Goal: Download file/media: Download file/media

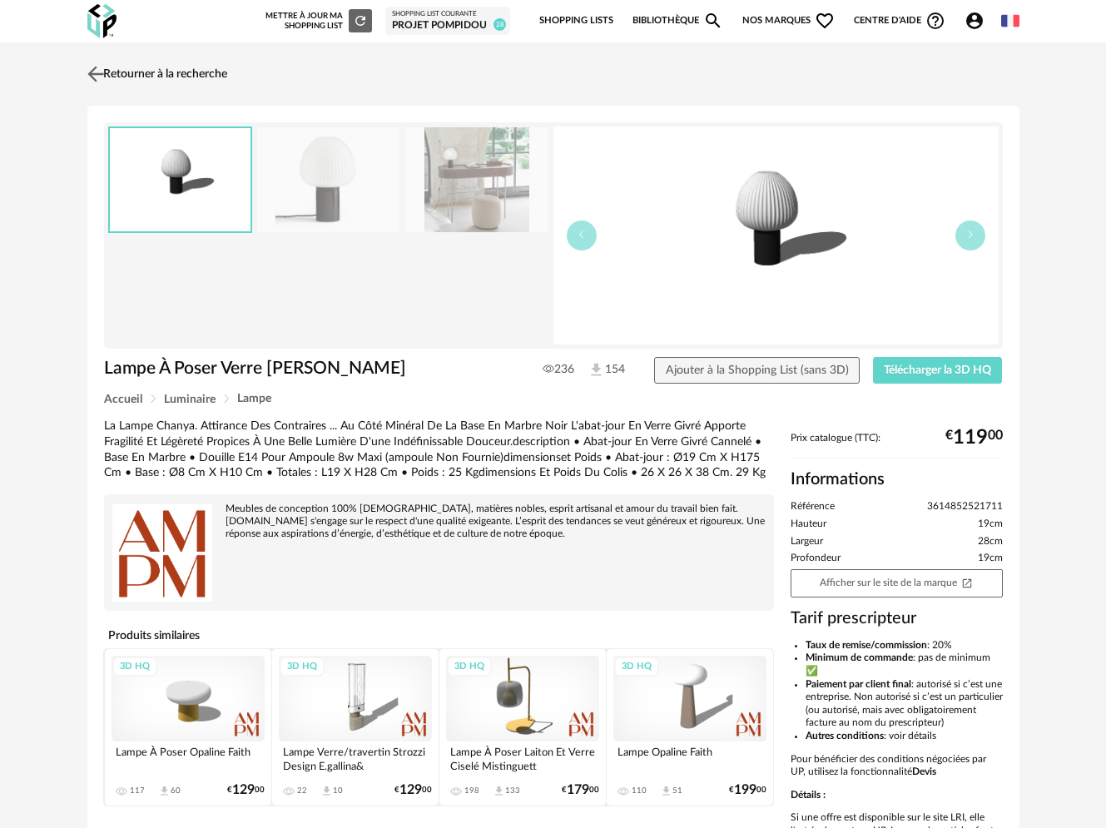
click at [157, 73] on link "Retourner à la recherche" at bounding box center [155, 74] width 144 height 37
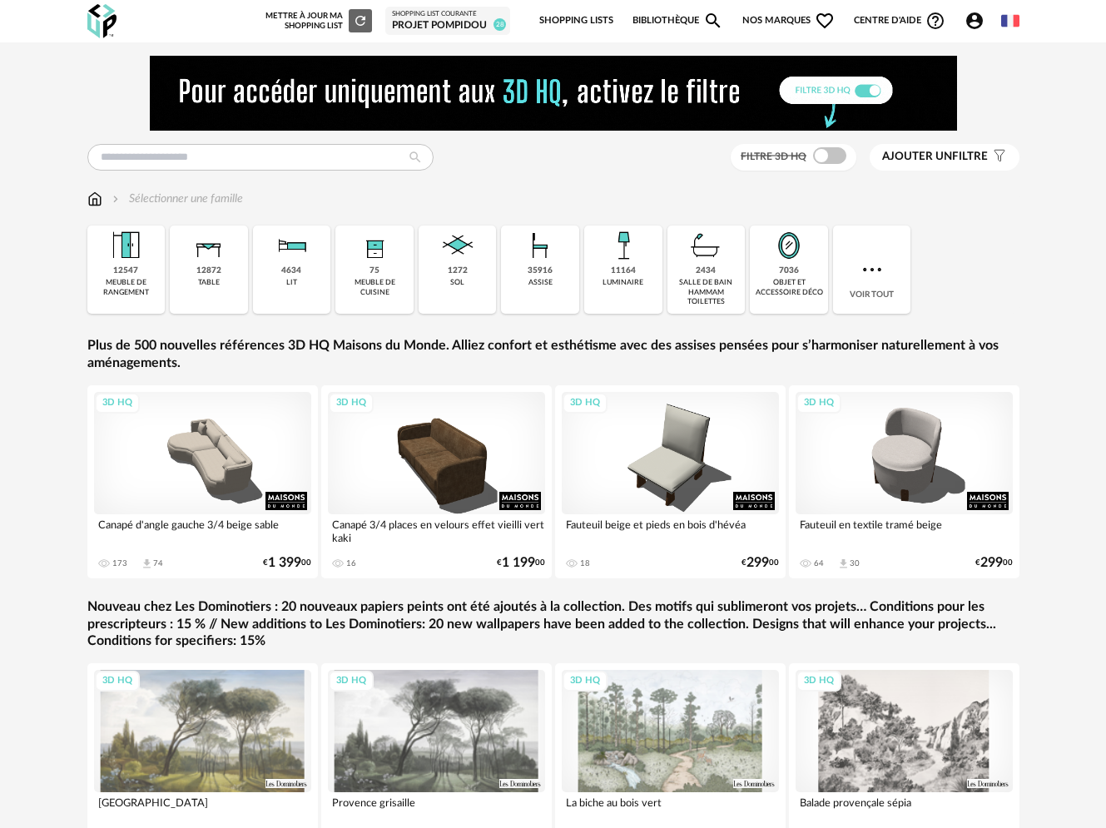
drag, startPoint x: 98, startPoint y: 17, endPoint x: 111, endPoint y: 12, distance: 13.4
click at [99, 17] on img at bounding box center [101, 21] width 29 height 34
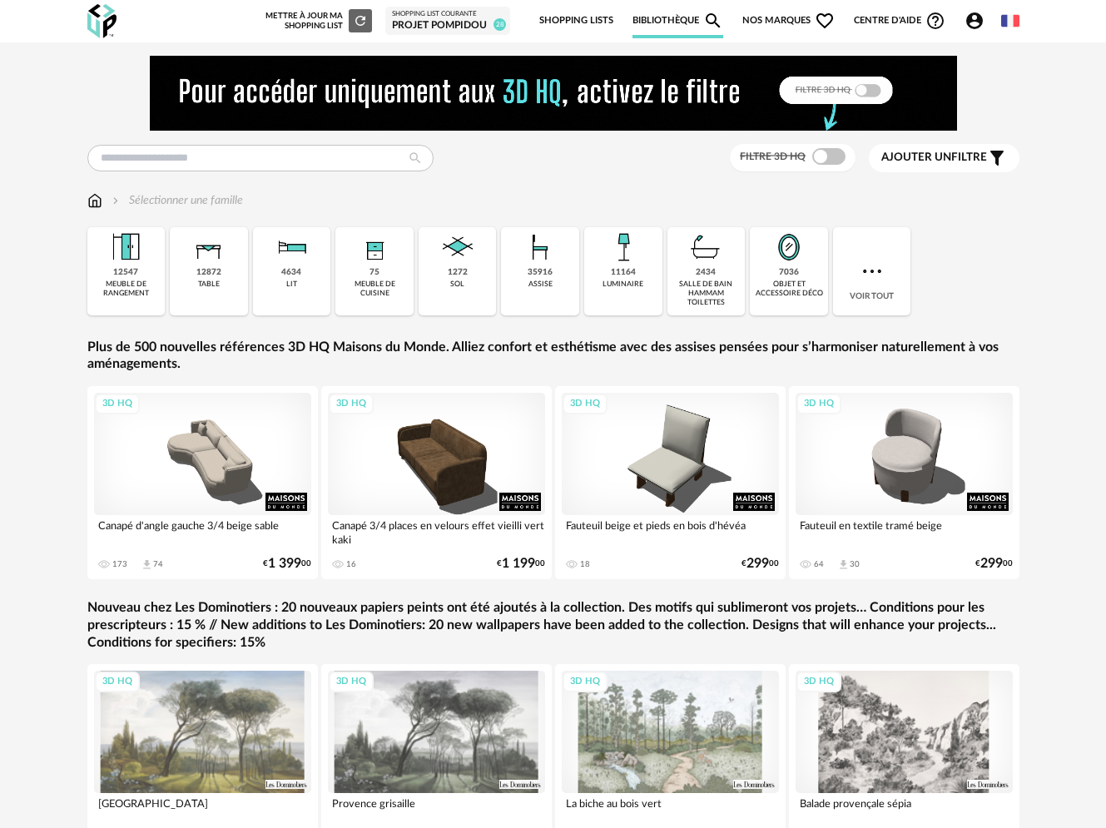
click at [774, 22] on span "Nos marques Heart Outline icon" at bounding box center [788, 20] width 93 height 35
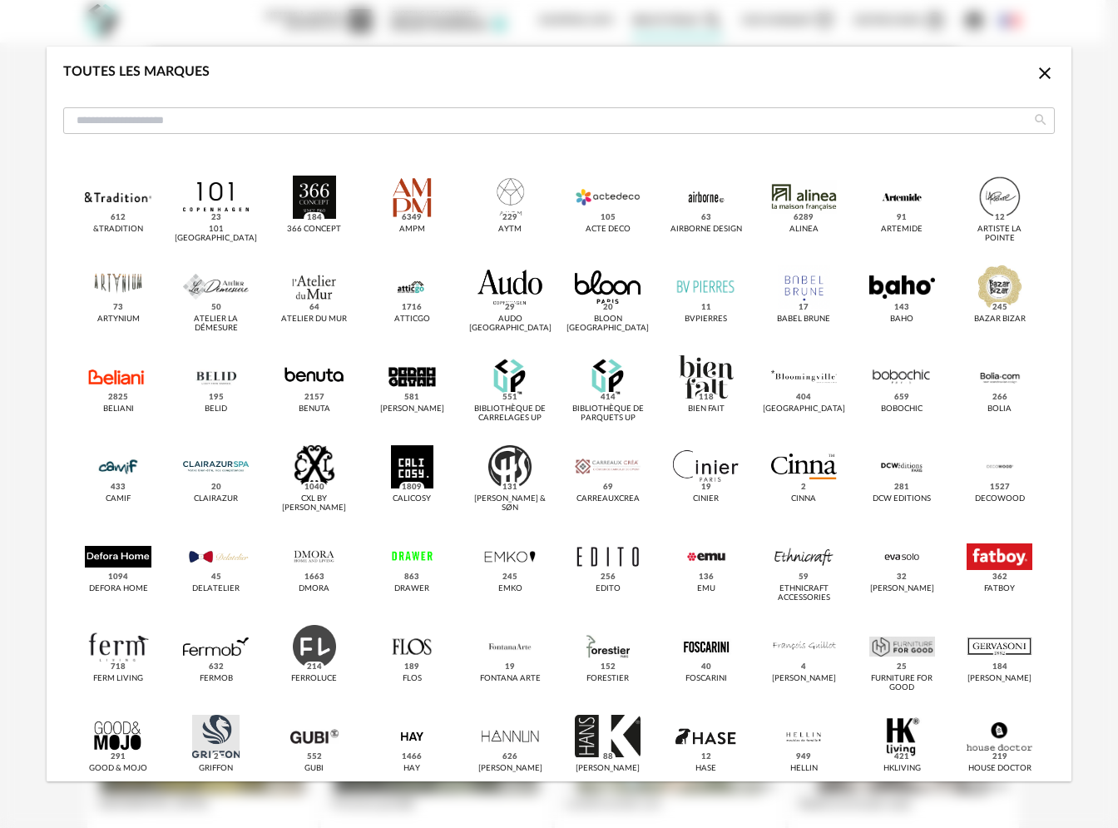
click at [1039, 69] on icon "Close icon" at bounding box center [1045, 73] width 12 height 12
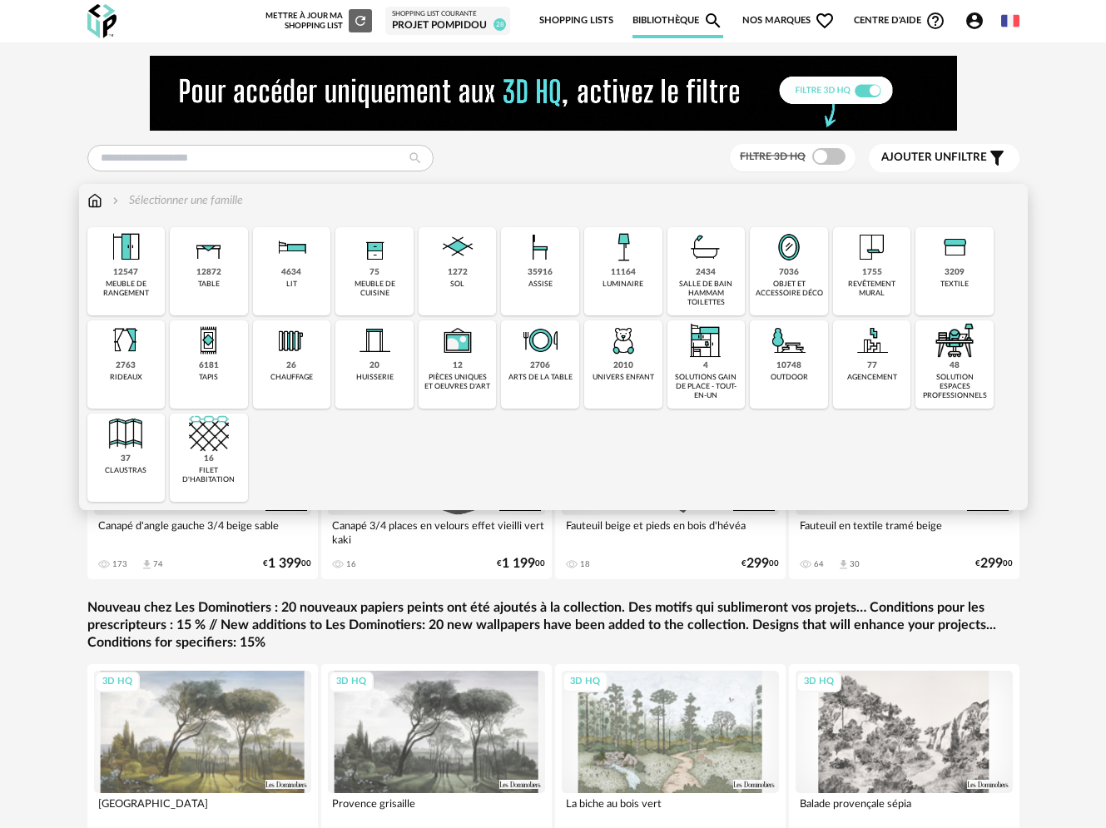
click at [804, 269] on div "7036 objet et accessoire déco" at bounding box center [789, 271] width 78 height 88
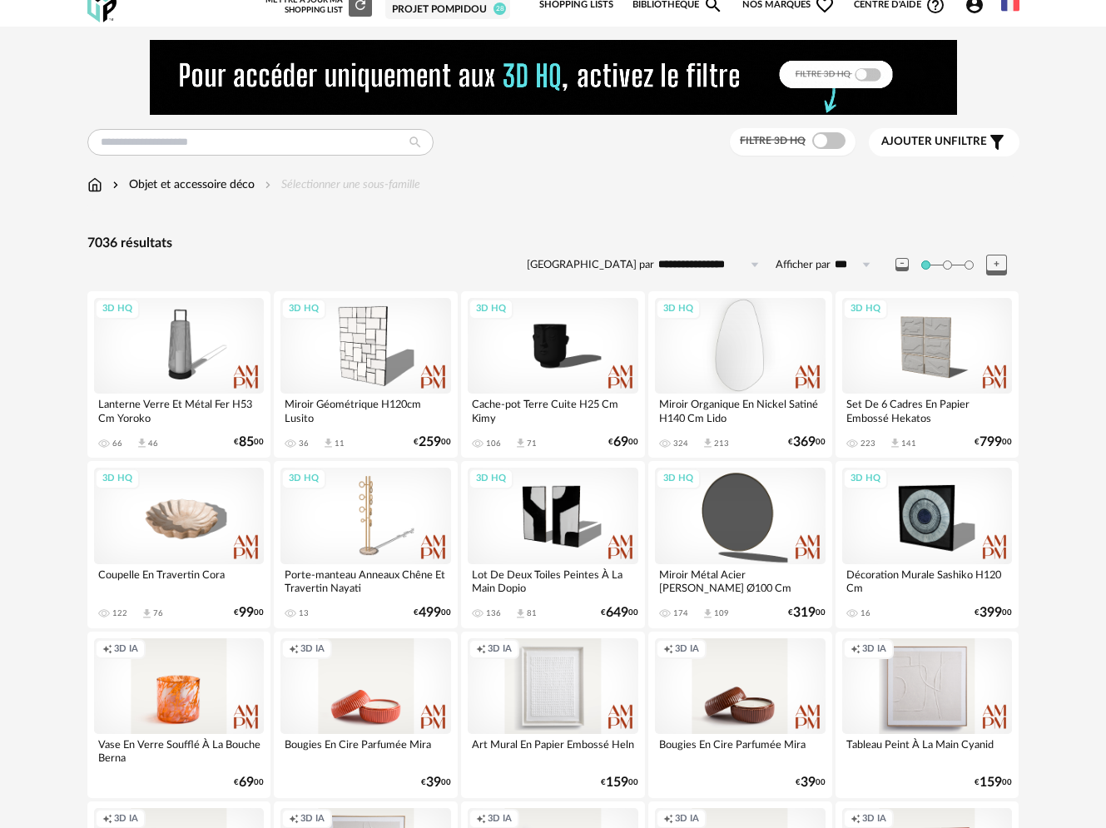
scroll to position [17, 0]
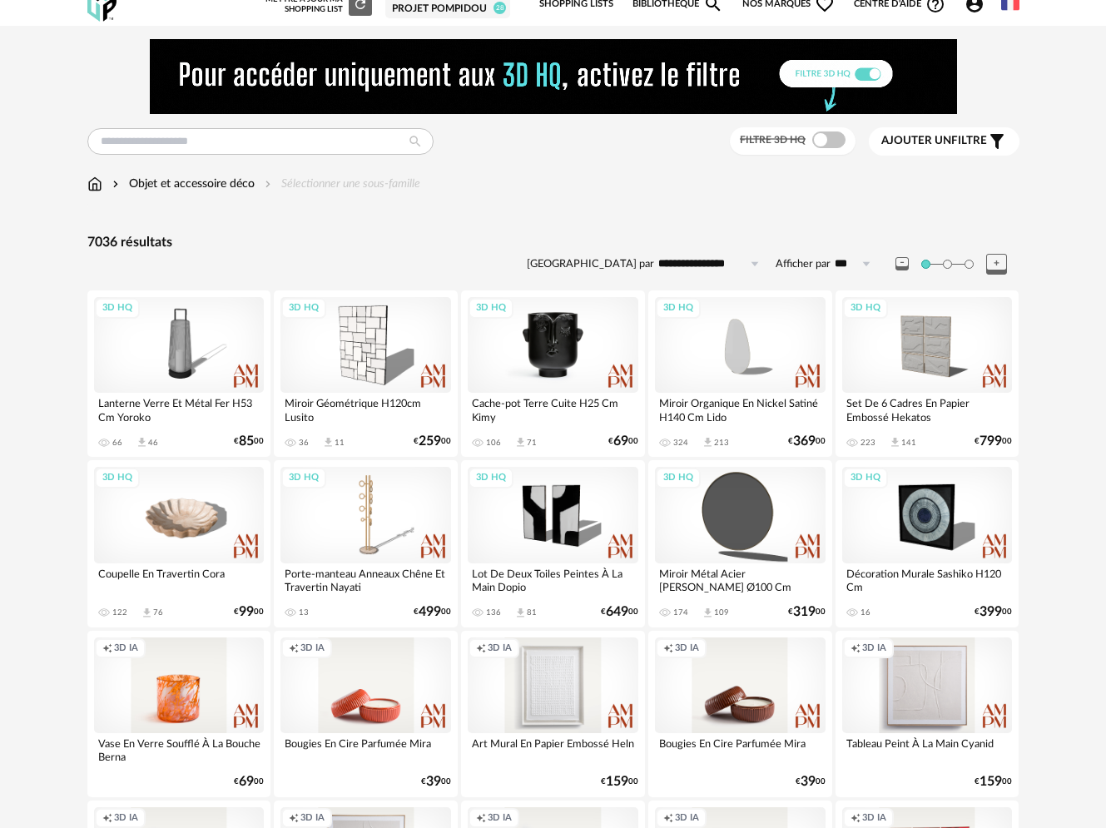
click at [542, 364] on div "3D HQ" at bounding box center [553, 345] width 171 height 96
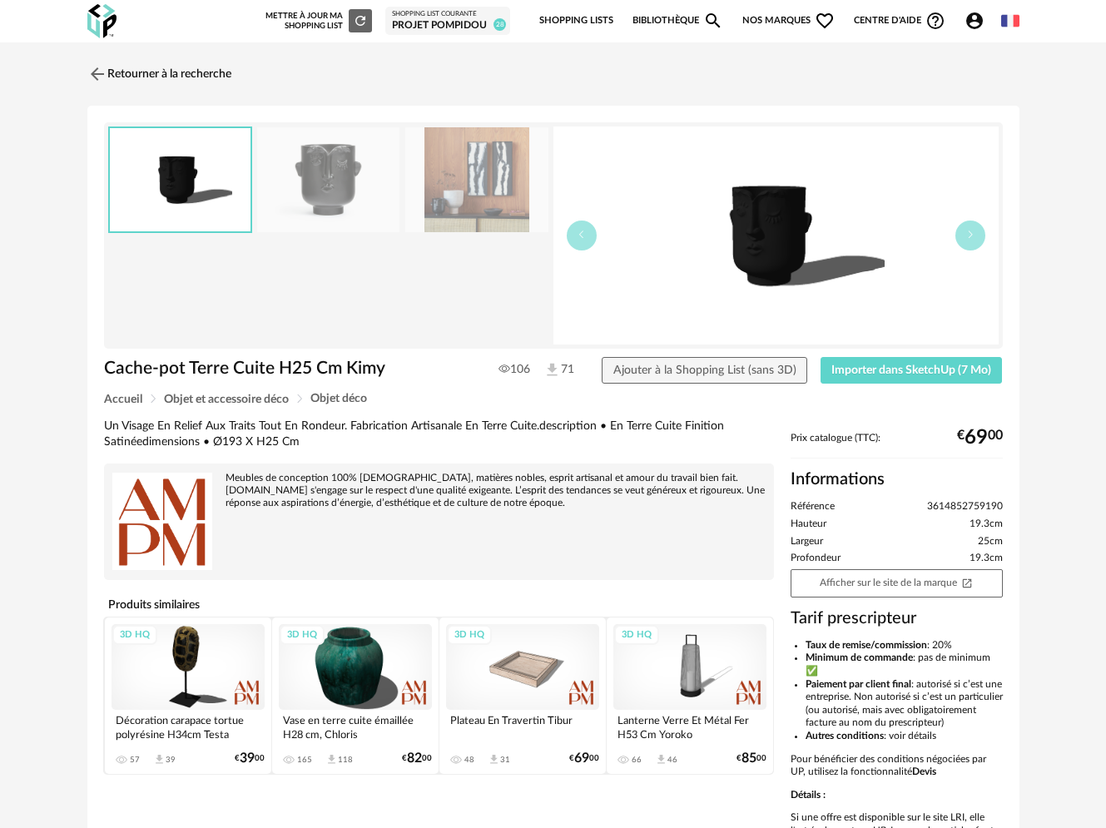
click at [435, 220] on img at bounding box center [476, 180] width 143 height 106
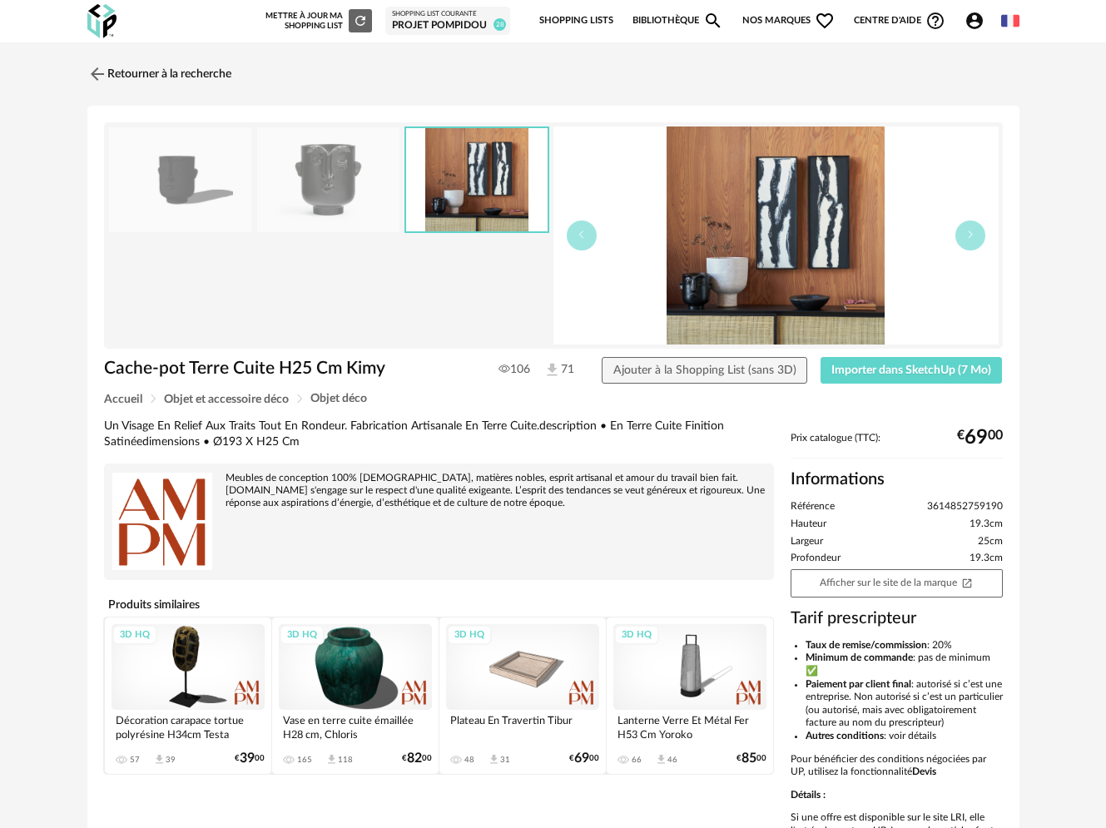
click at [340, 198] on img at bounding box center [328, 180] width 143 height 106
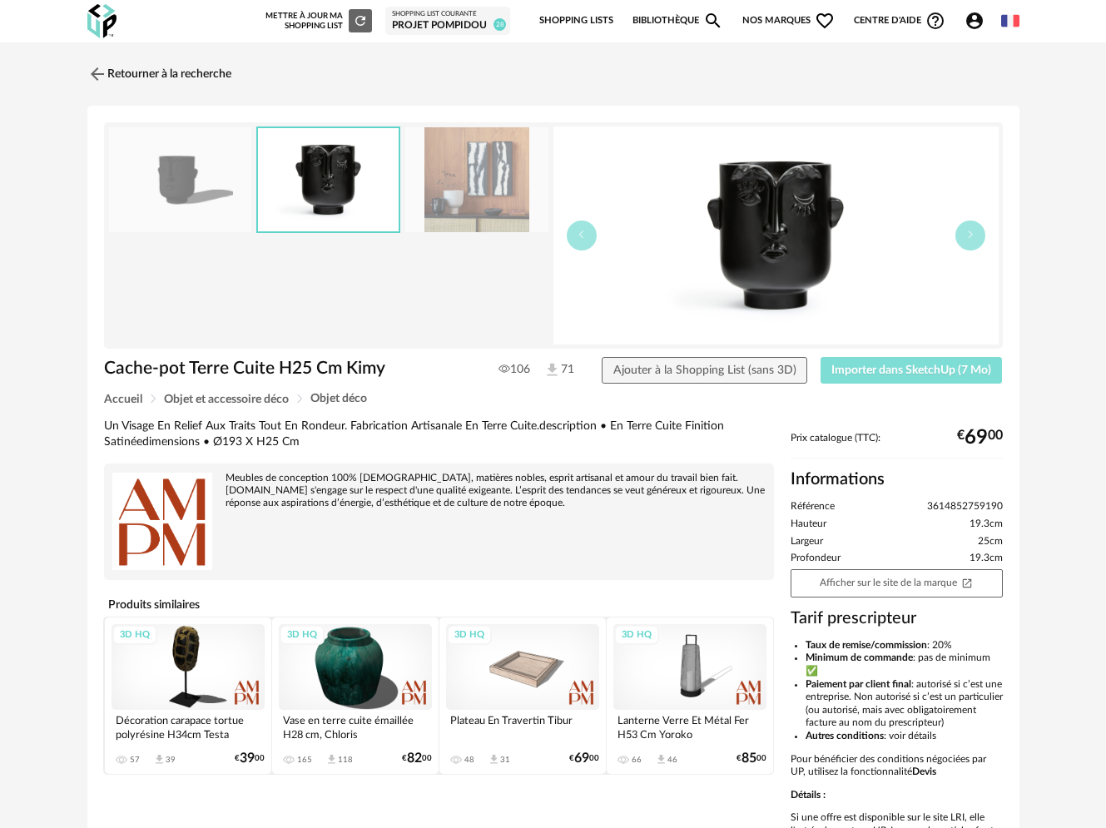
click at [906, 374] on span "Importer dans SketchUp (7 Mo)" at bounding box center [911, 370] width 160 height 12
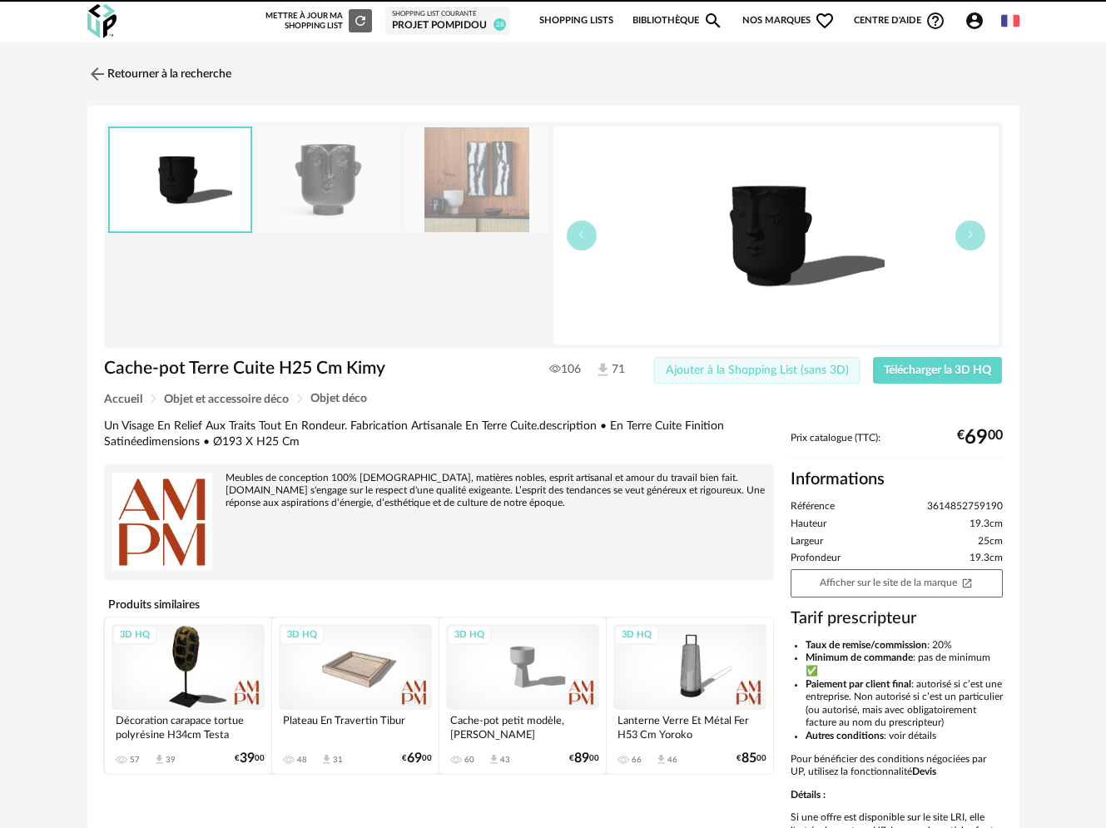
click at [694, 367] on span "Ajouter à la Shopping List (sans 3D)" at bounding box center [757, 370] width 183 height 12
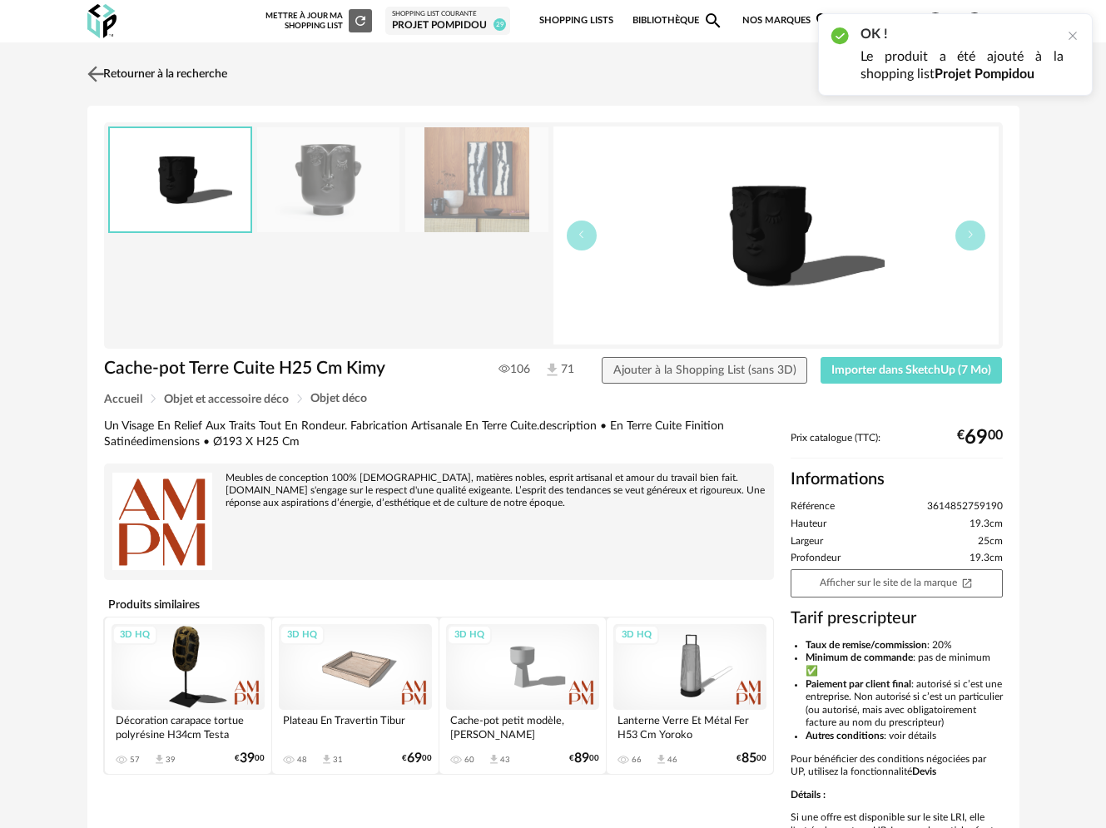
click at [110, 74] on link "Retourner à la recherche" at bounding box center [155, 74] width 144 height 37
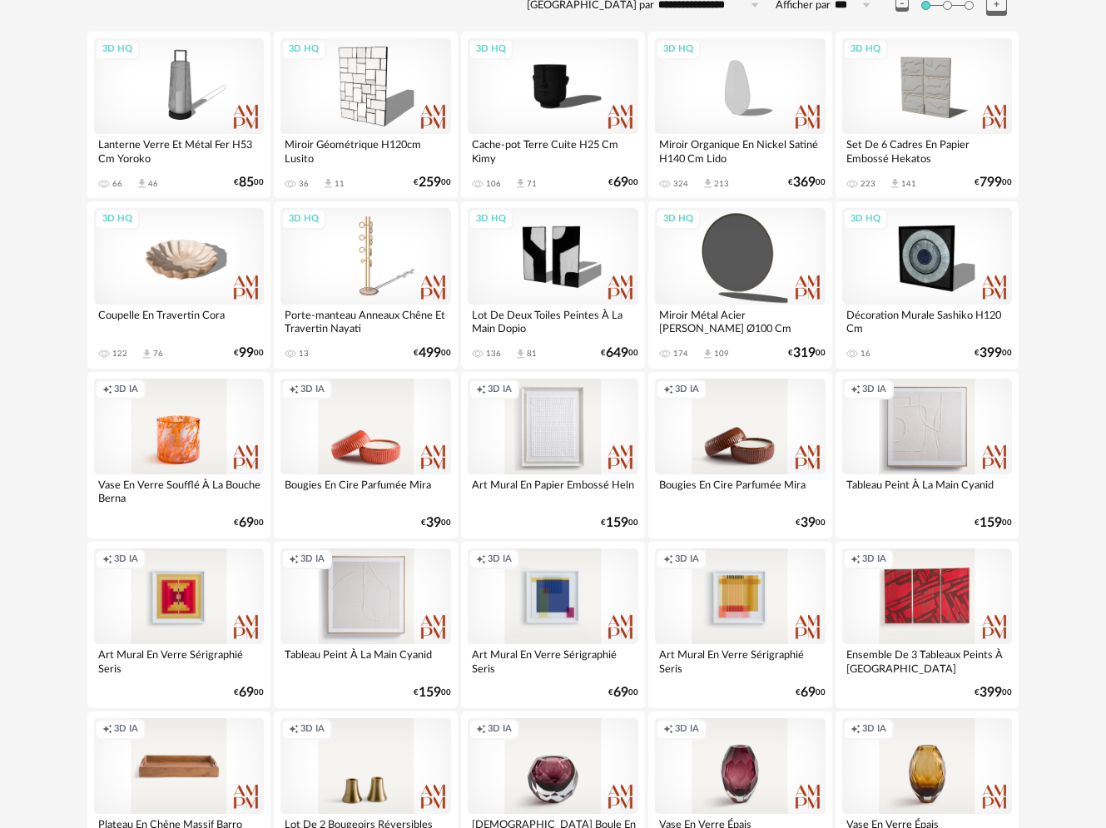
scroll to position [482, 0]
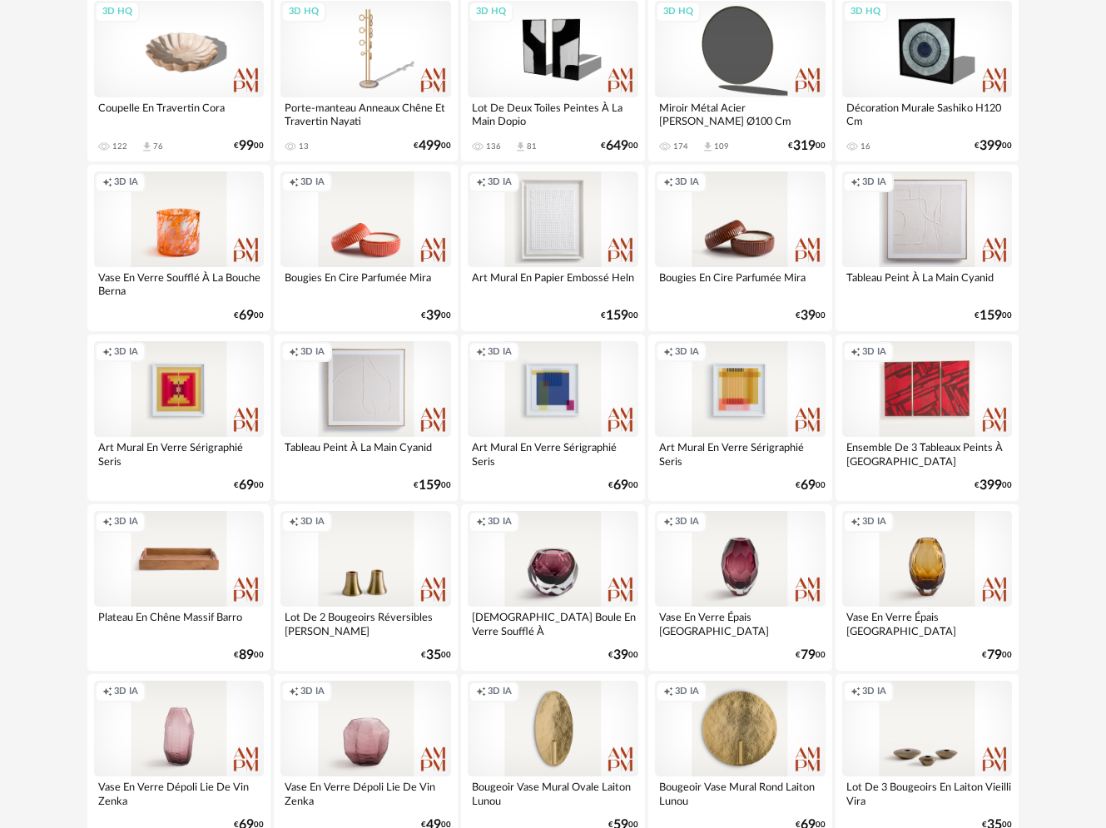
click at [748, 245] on div "Creation icon 3D IA" at bounding box center [740, 219] width 171 height 96
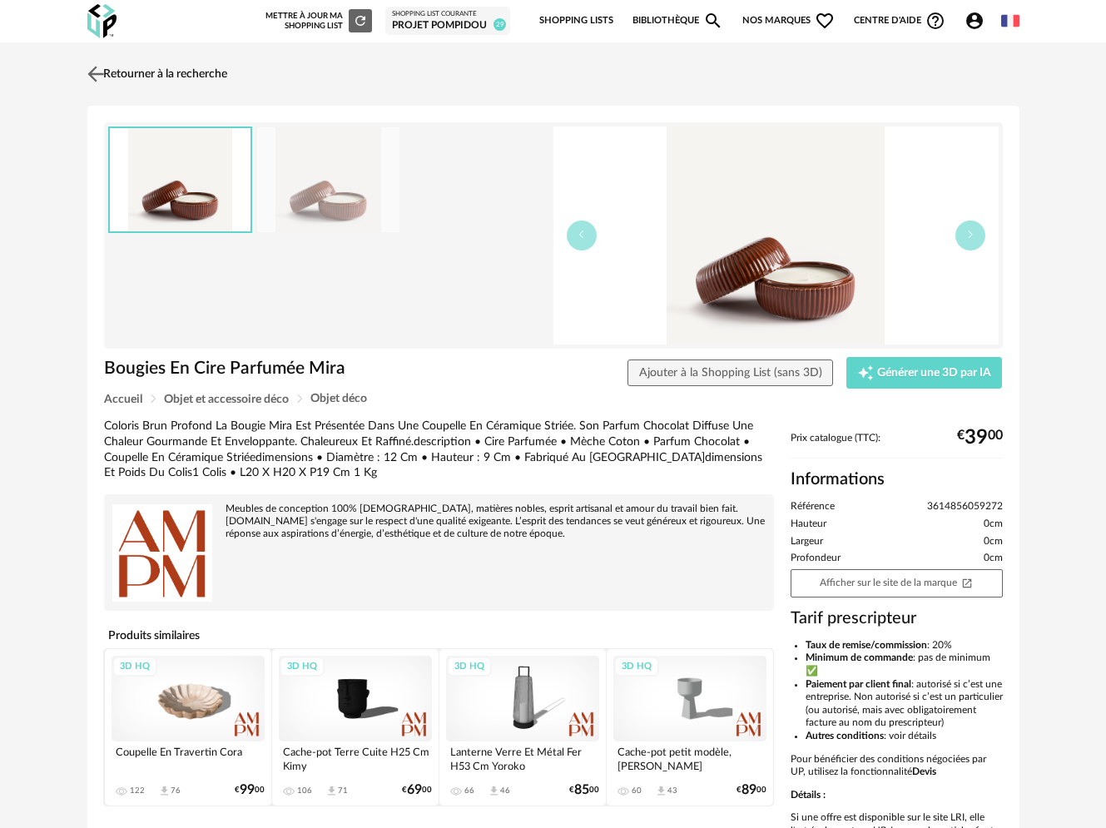
click at [92, 71] on img at bounding box center [95, 74] width 24 height 24
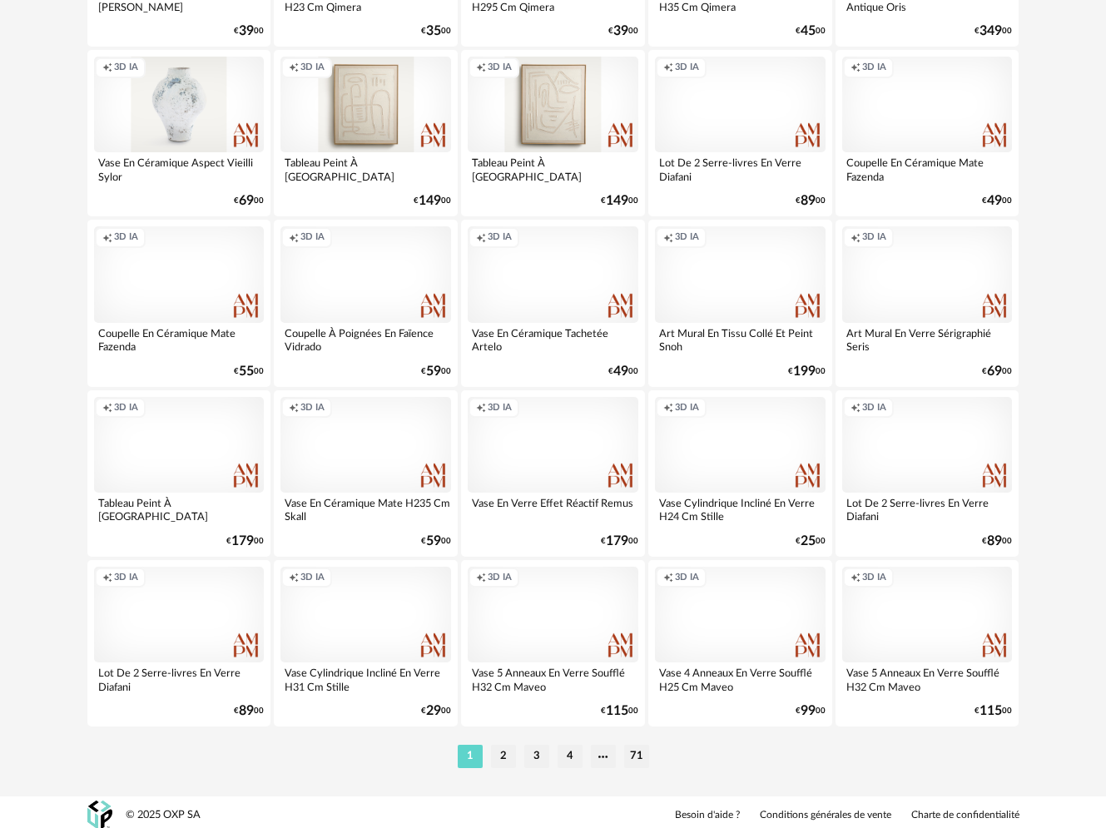
scroll to position [2981, 0]
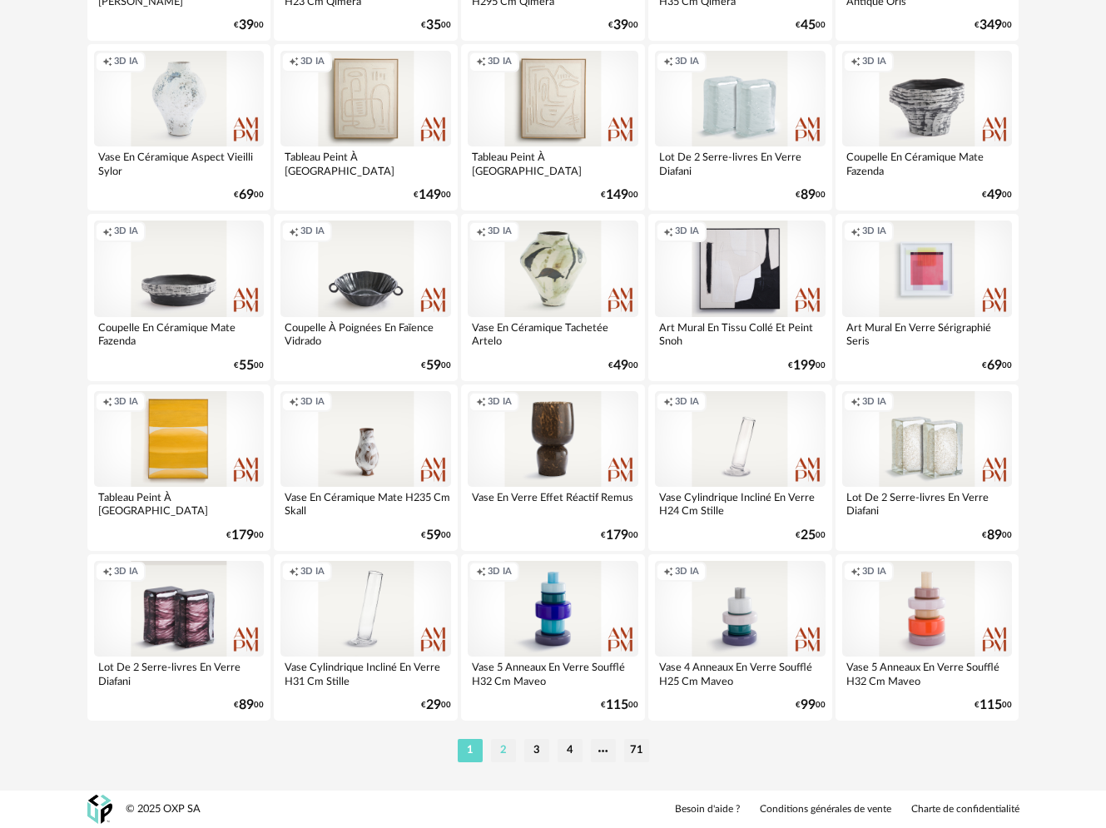
click at [506, 746] on li "2" at bounding box center [503, 750] width 25 height 23
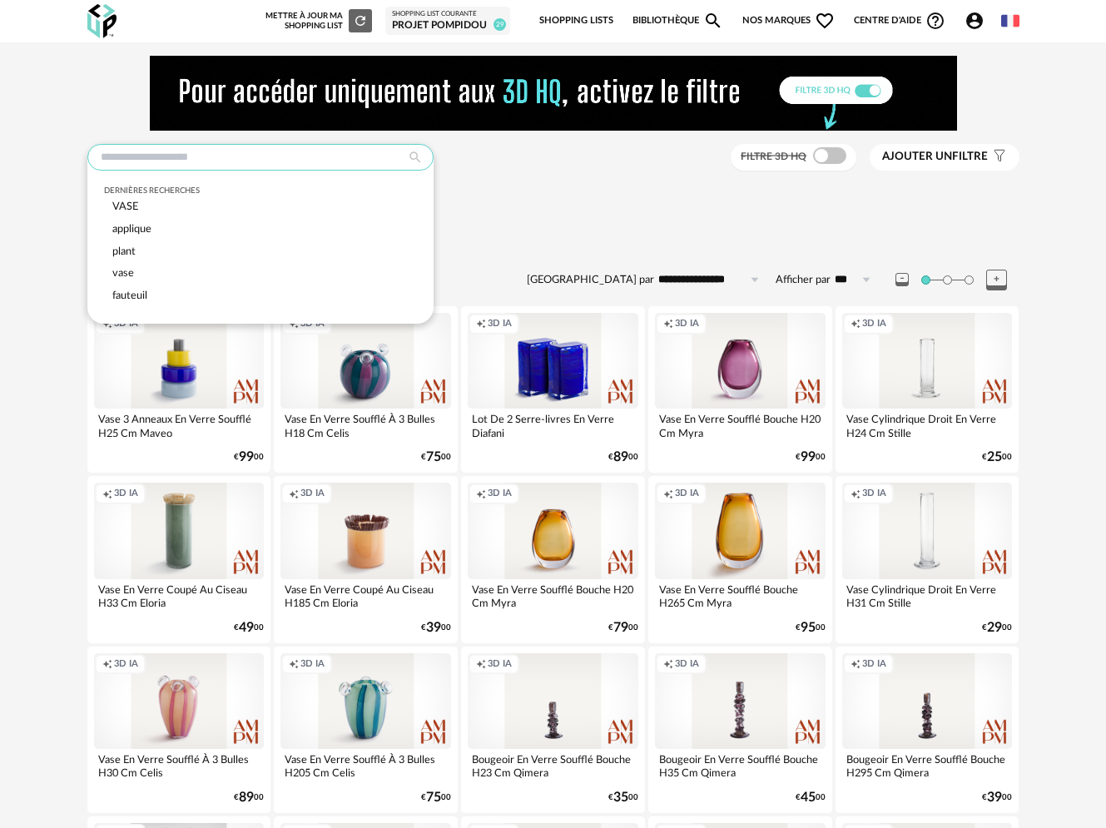
click at [199, 164] on input "text" at bounding box center [260, 157] width 346 height 27
click at [433, 203] on div "Dernières recherches VASE applique plant vase fauteuil" at bounding box center [260, 234] width 346 height 180
click at [468, 196] on div "Objet et accessoire déco Sélectionner une sous-famille" at bounding box center [553, 199] width 932 height 17
click at [211, 159] on input "text" at bounding box center [260, 157] width 346 height 27
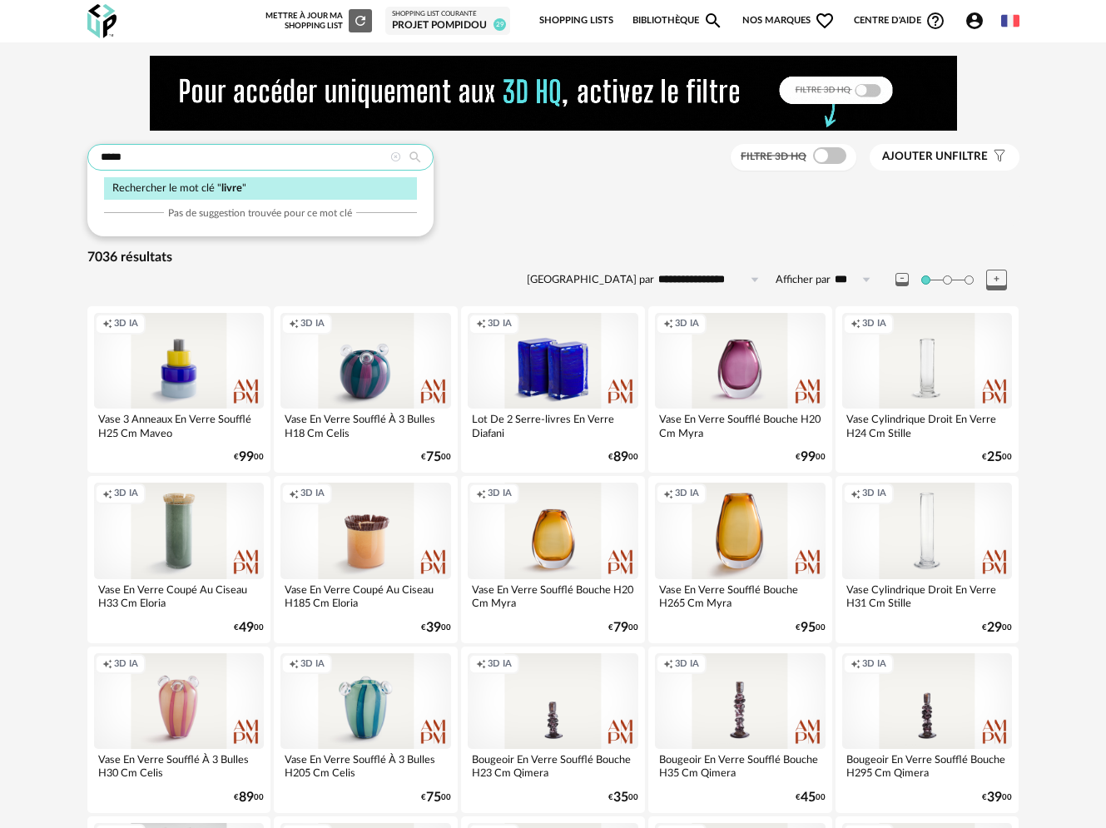
type input "*****"
type input "**********"
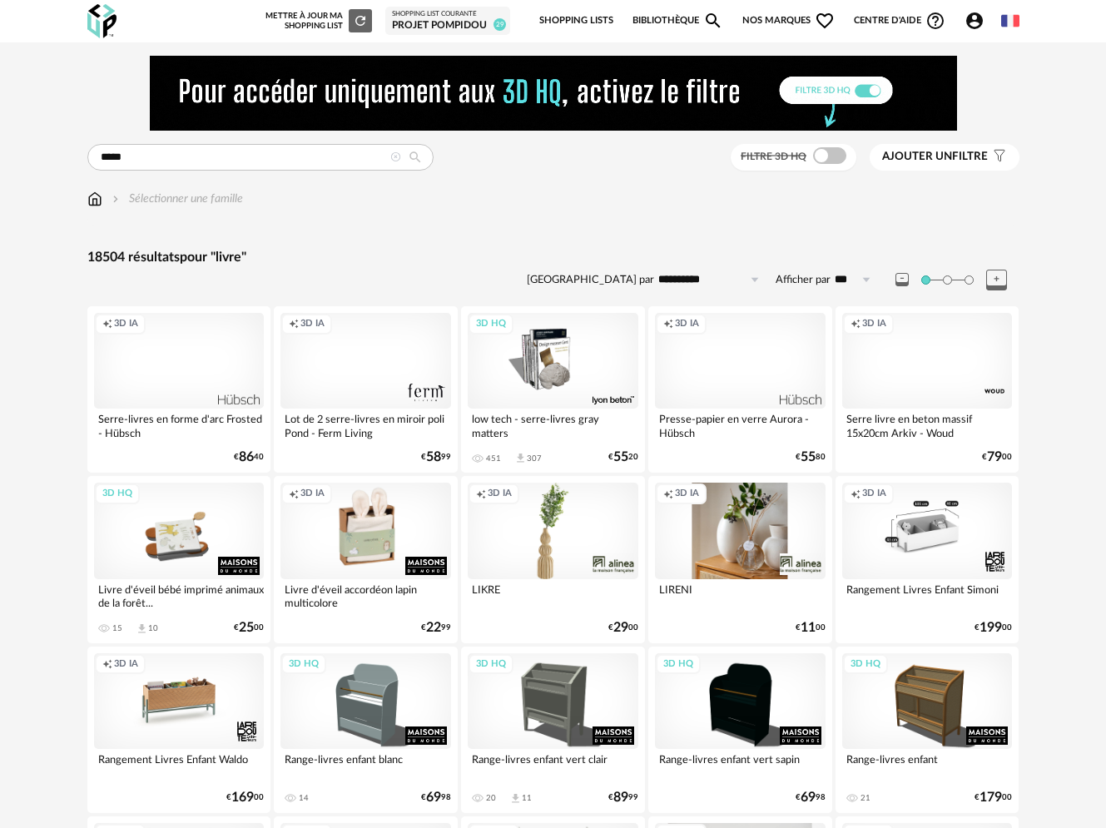
click at [439, 394] on div "Creation icon 3D IA" at bounding box center [365, 361] width 171 height 96
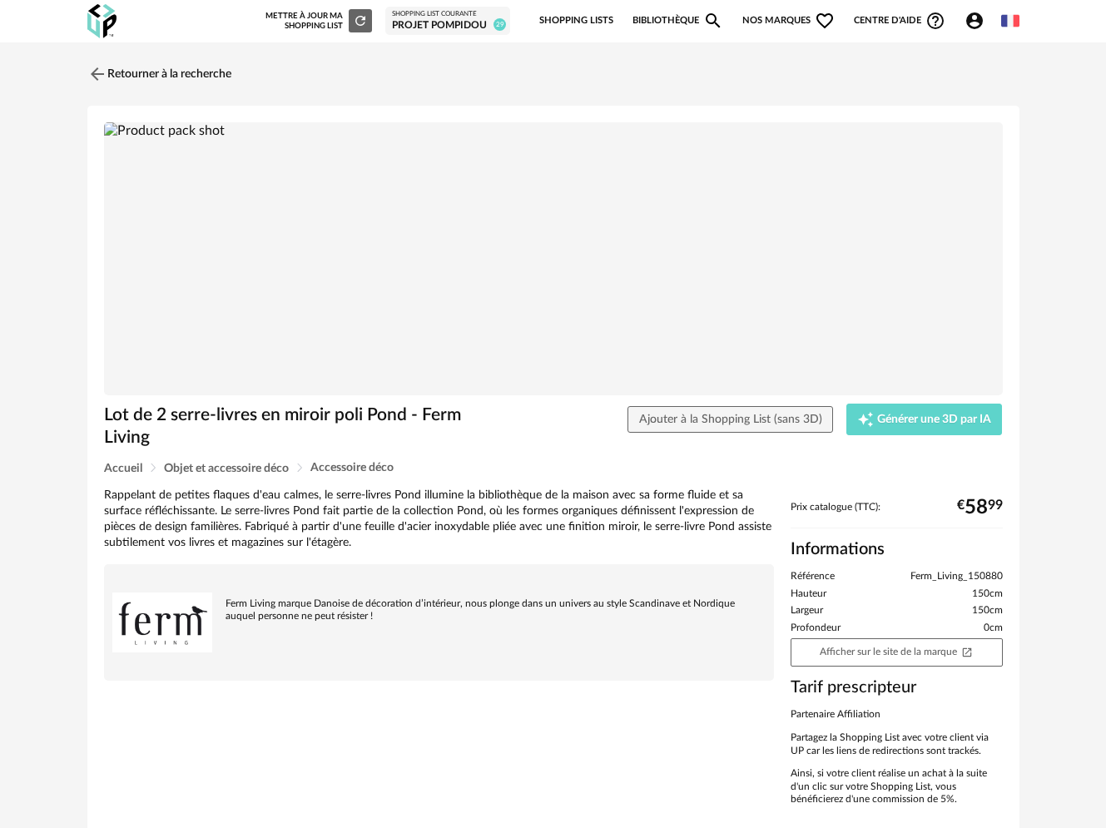
click at [165, 638] on img at bounding box center [162, 622] width 100 height 100
click at [178, 72] on link "Retourner à la recherche" at bounding box center [155, 74] width 144 height 37
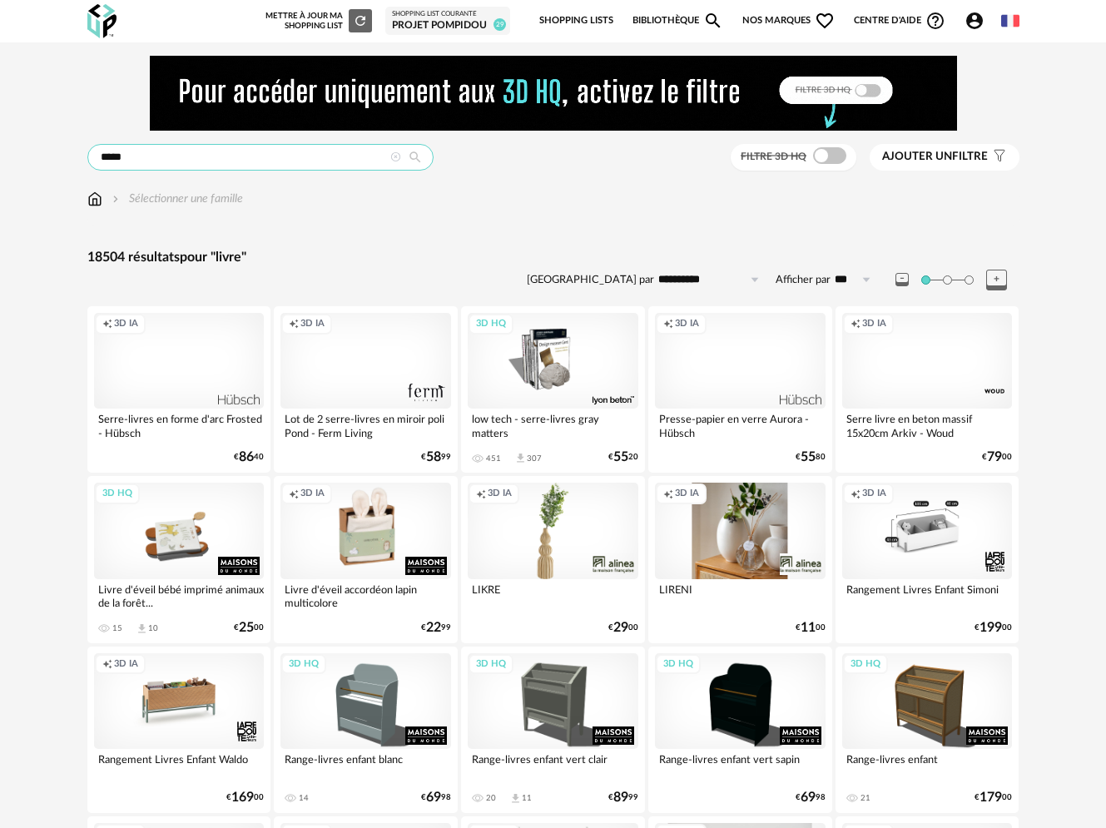
click at [221, 160] on input "*****" at bounding box center [260, 157] width 346 height 27
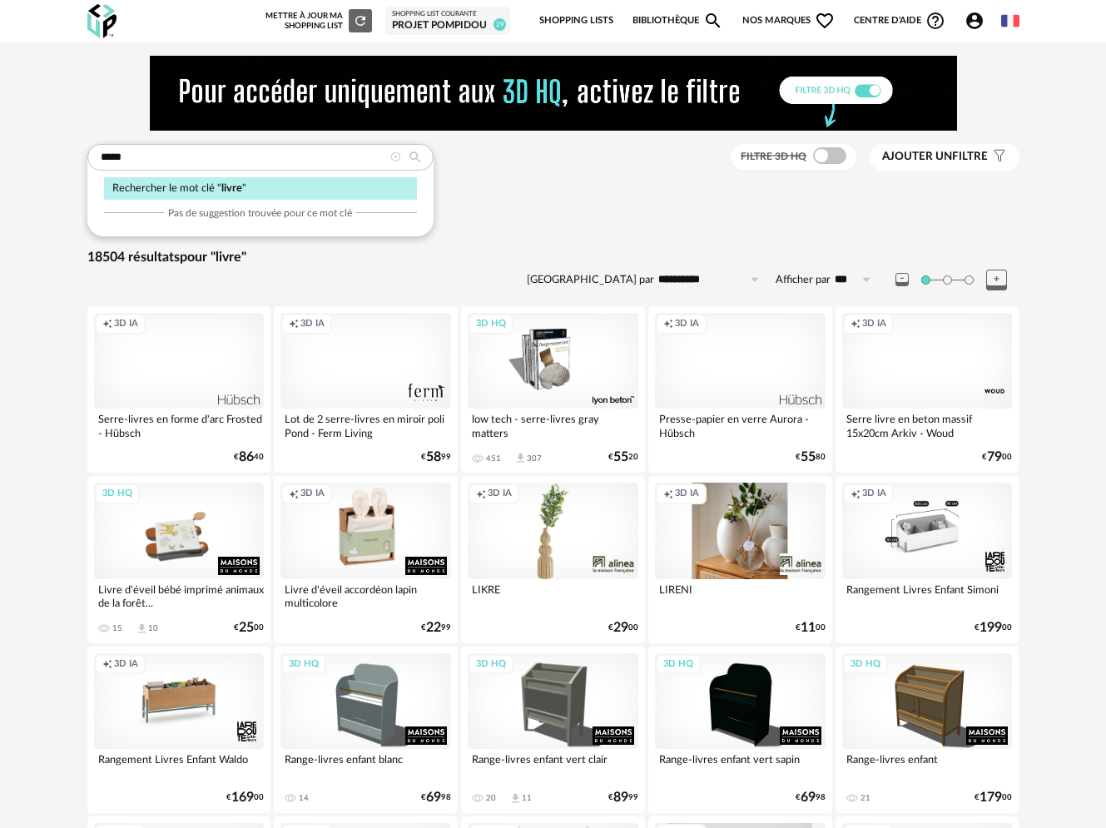
click at [395, 156] on icon at bounding box center [395, 157] width 11 height 11
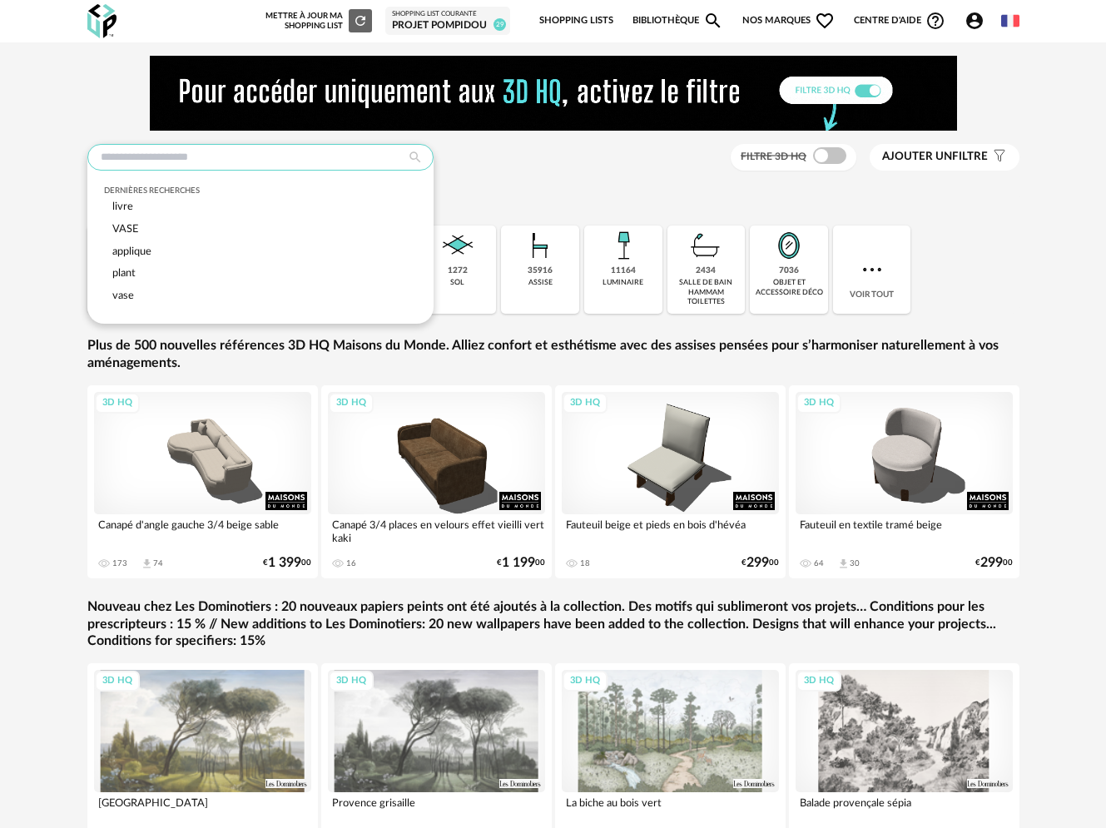
click at [177, 166] on input "text" at bounding box center [260, 157] width 346 height 27
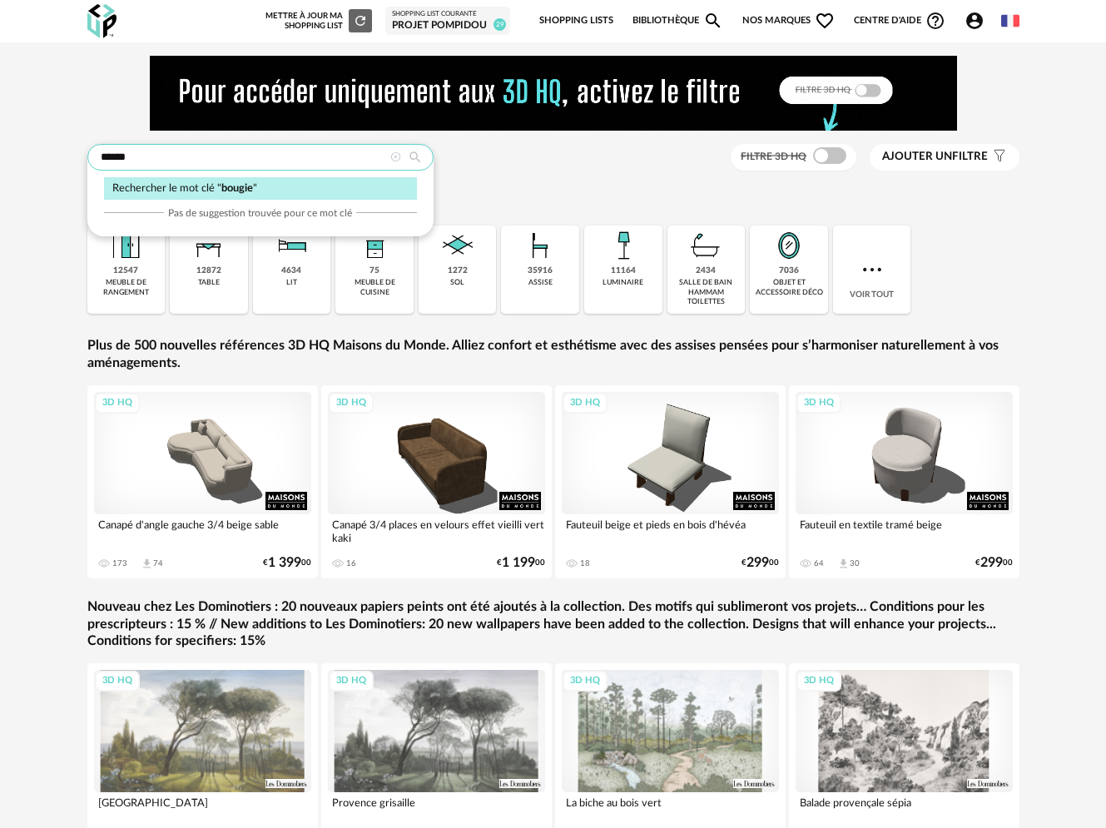
type input "******"
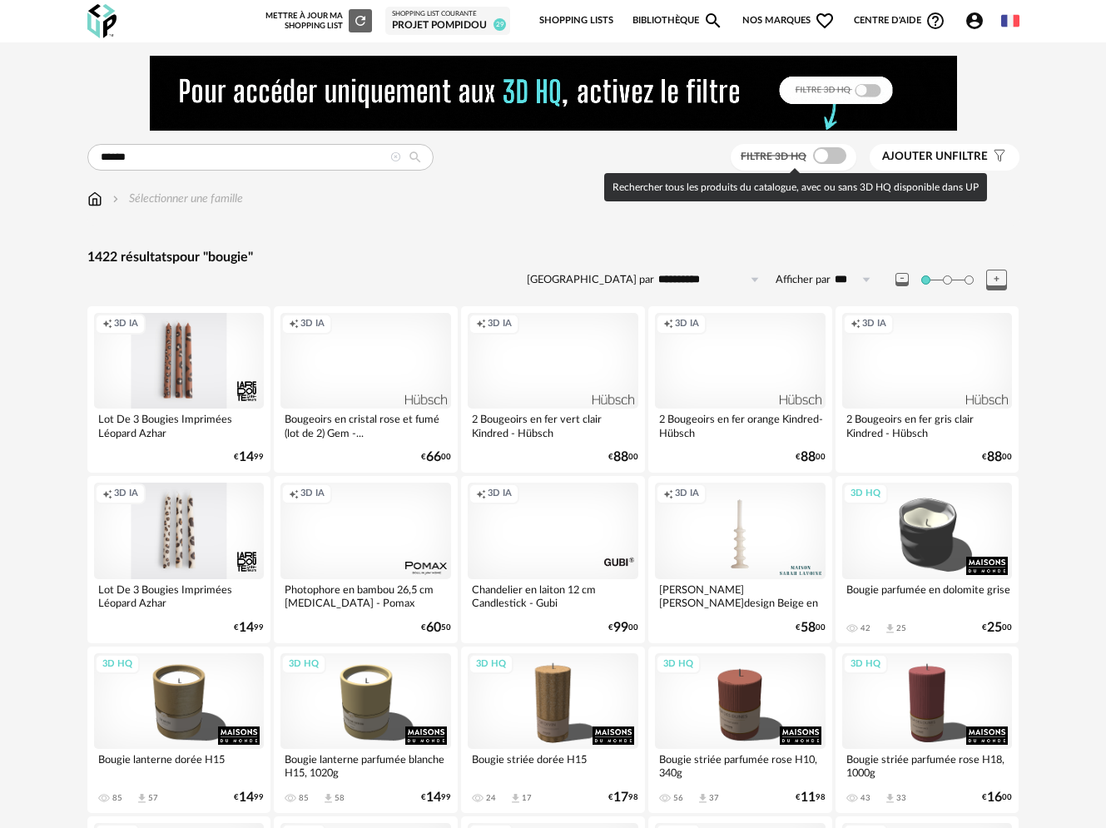
click at [825, 159] on span at bounding box center [829, 155] width 33 height 17
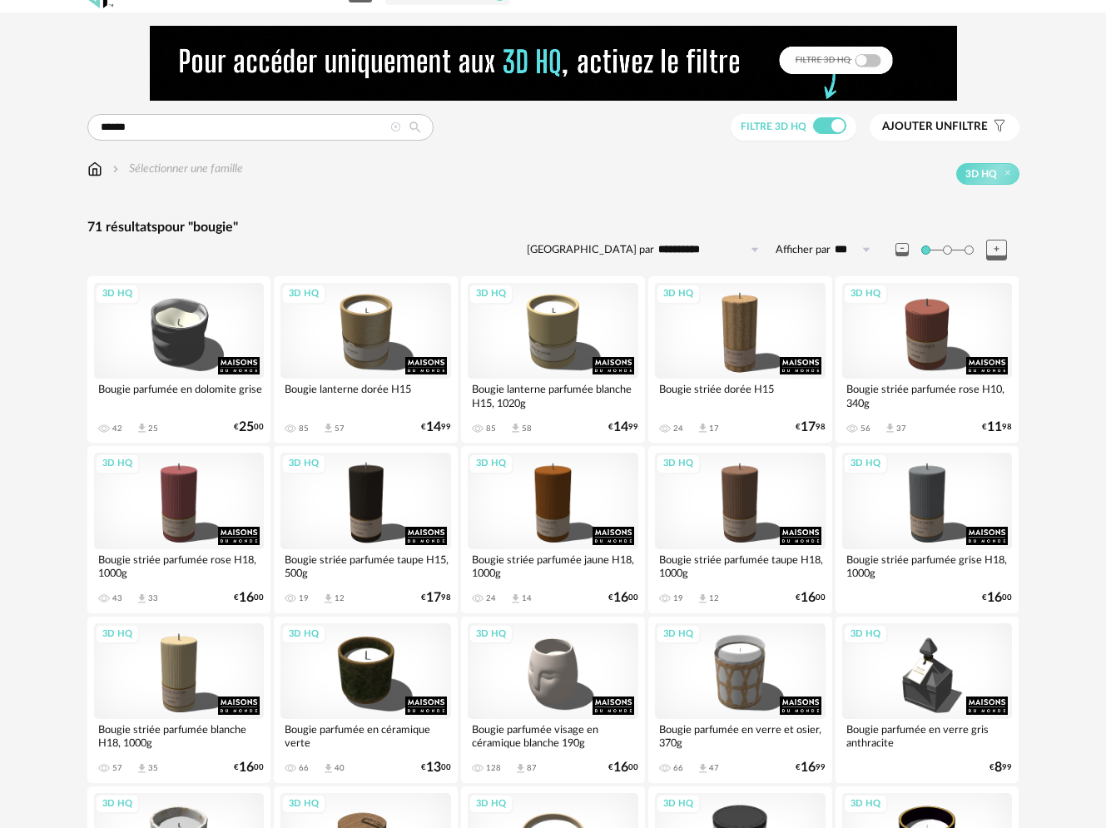
scroll to position [56, 0]
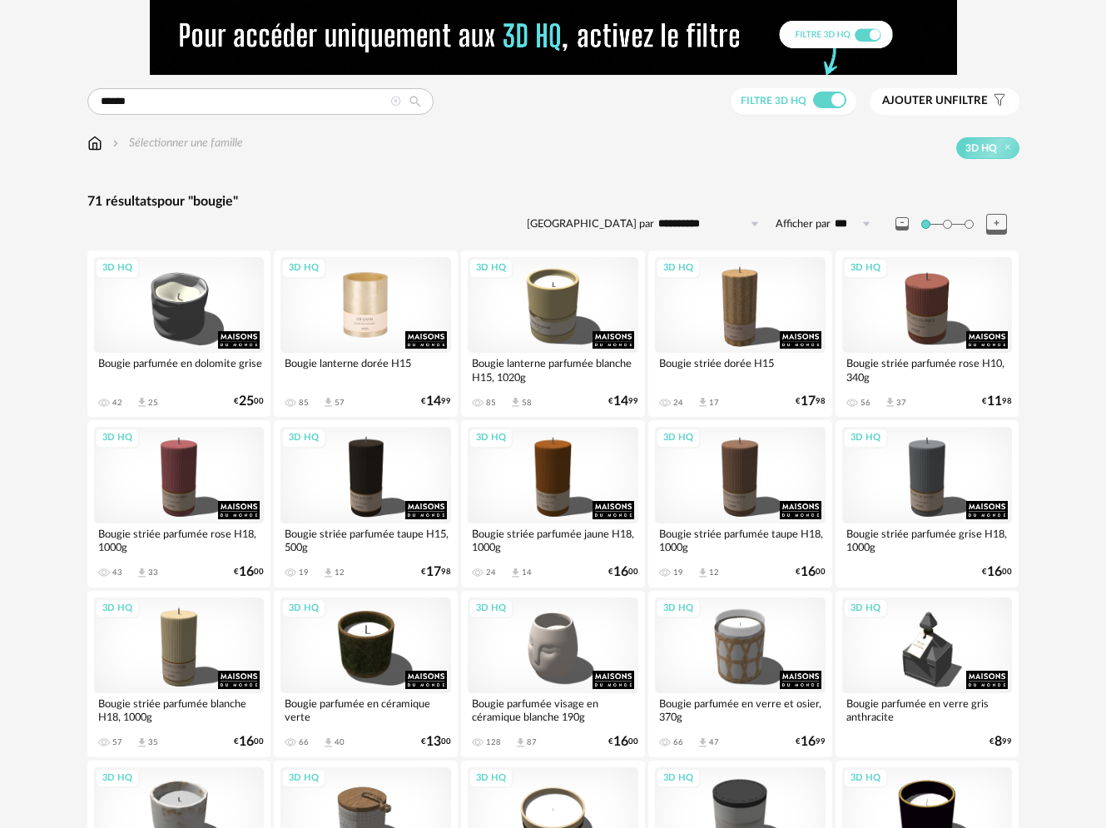
click at [363, 301] on div "3D HQ" at bounding box center [365, 305] width 171 height 96
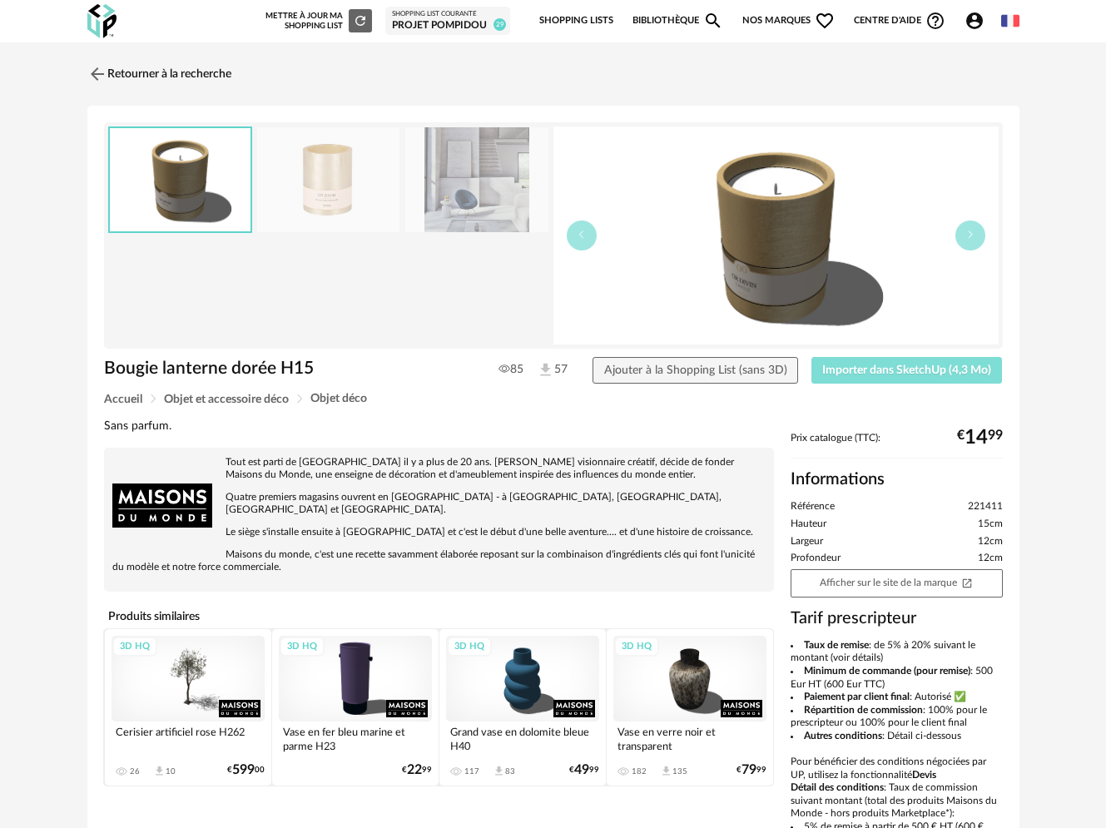
click at [912, 370] on span "Importer dans SketchUp (4,3 Mo)" at bounding box center [906, 370] width 169 height 12
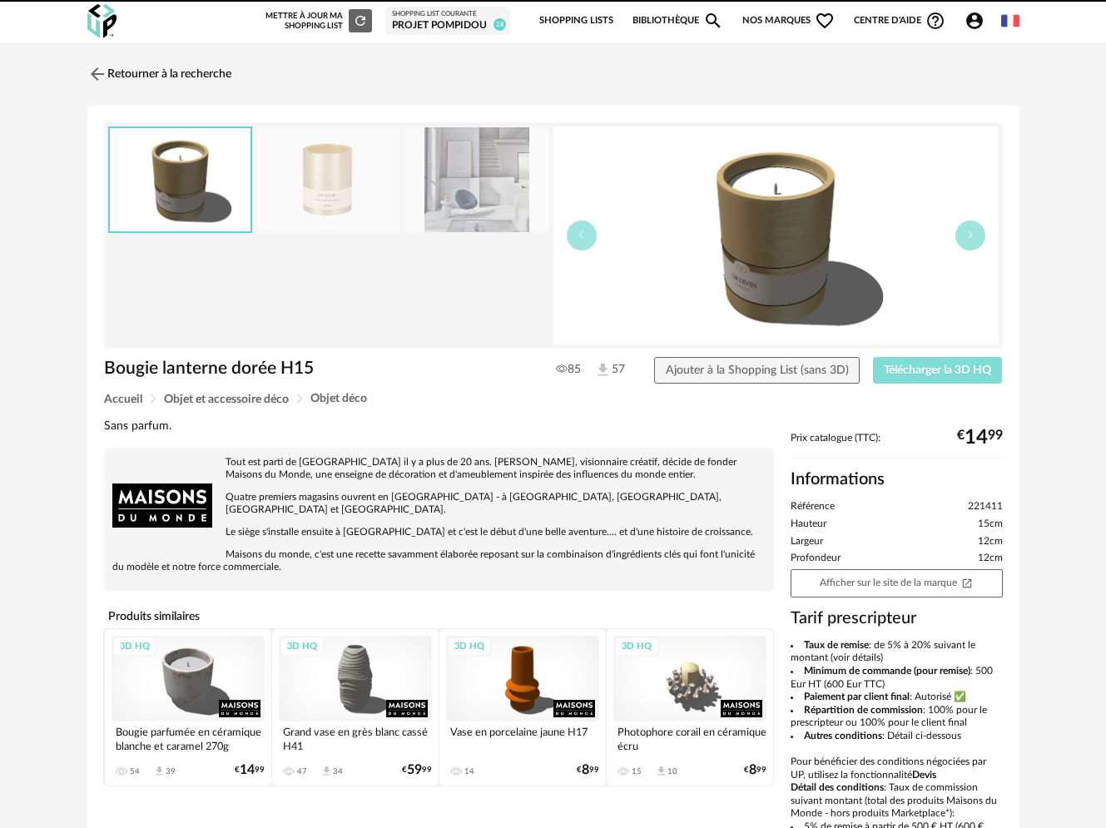
click at [928, 371] on span "Télécharger la 3D HQ" at bounding box center [937, 370] width 107 height 12
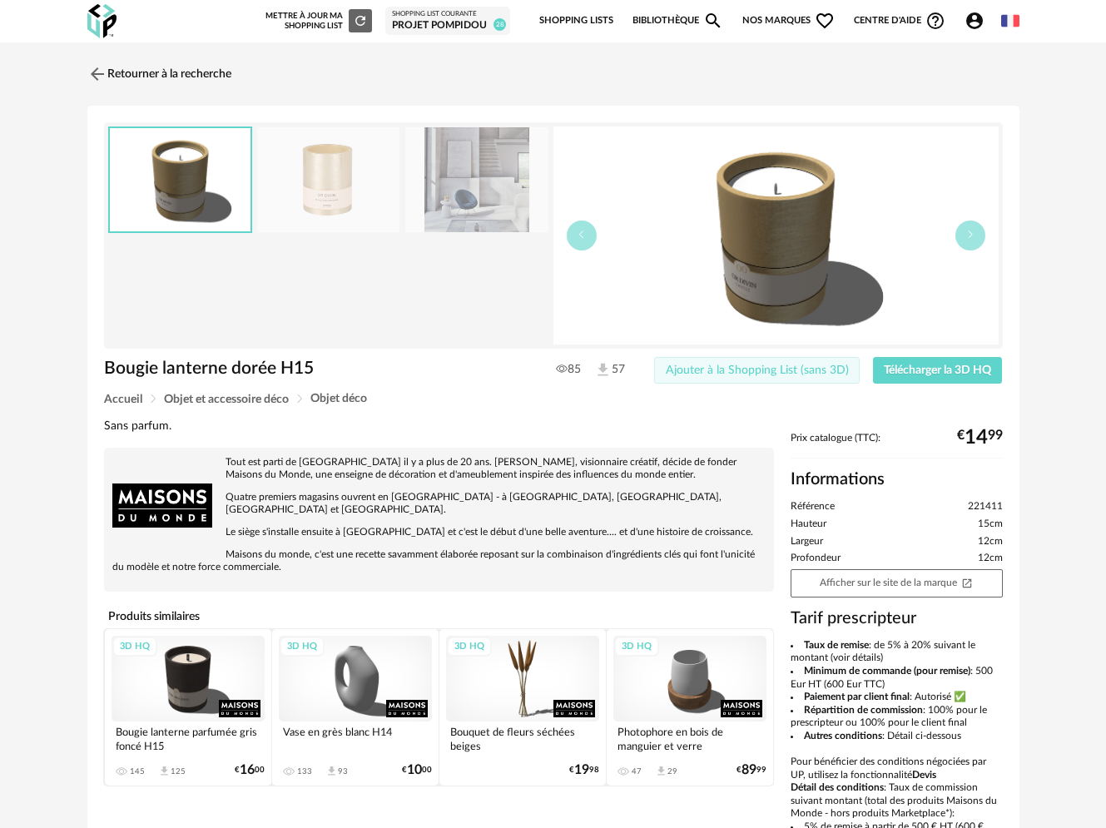
click at [753, 370] on span "Ajouter à la Shopping List (sans 3D)" at bounding box center [757, 370] width 183 height 12
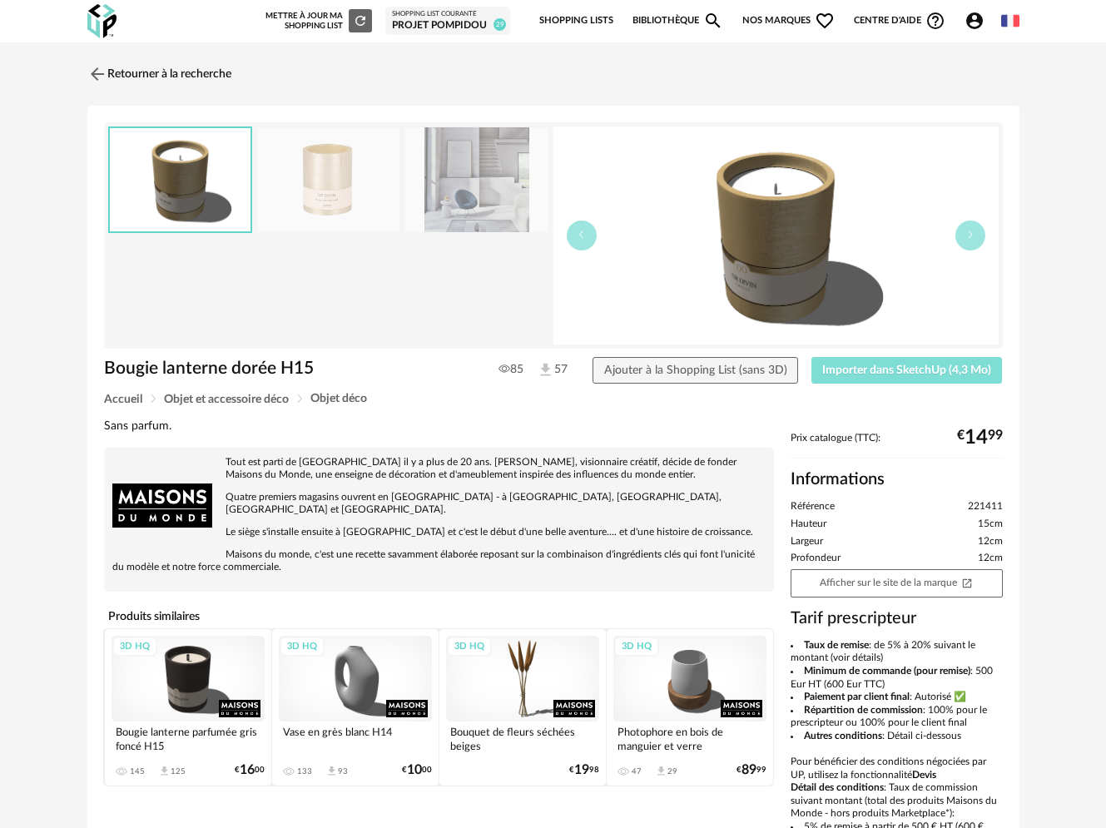
click at [864, 369] on span "Importer dans SketchUp (4,3 Mo)" at bounding box center [906, 370] width 169 height 12
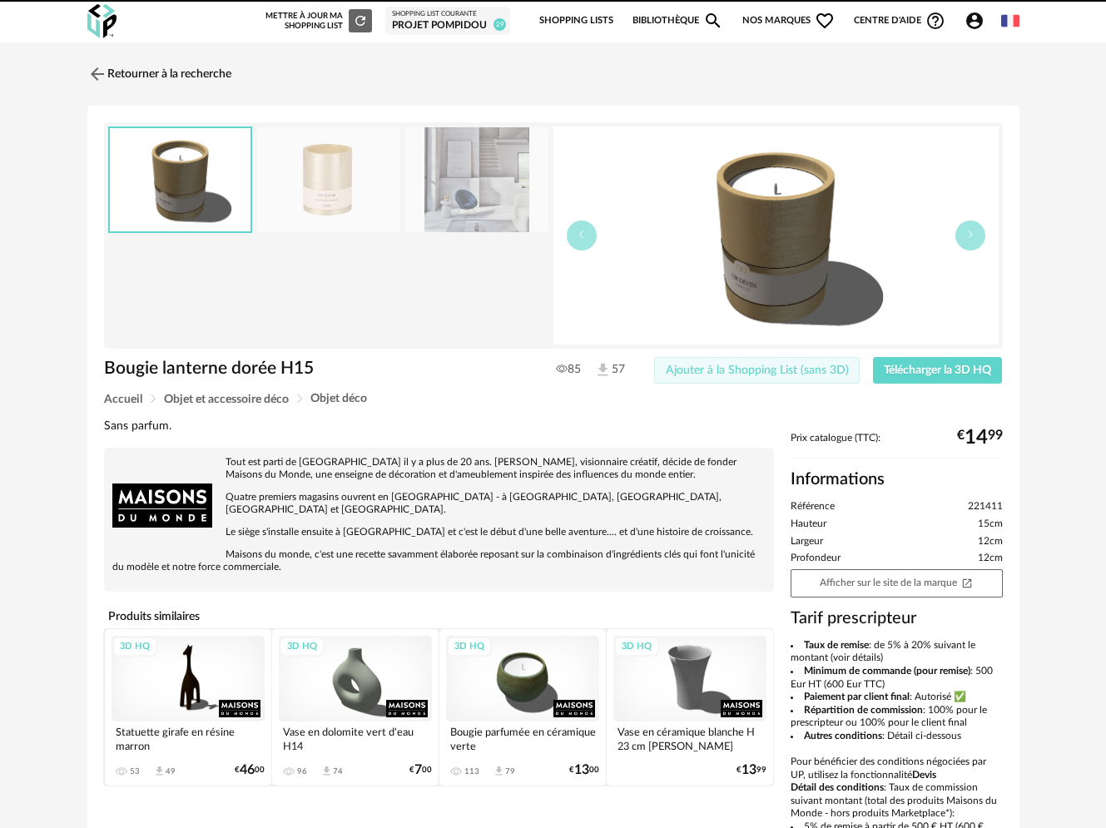
click at [736, 364] on span "Ajouter à la Shopping List (sans 3D)" at bounding box center [757, 370] width 183 height 12
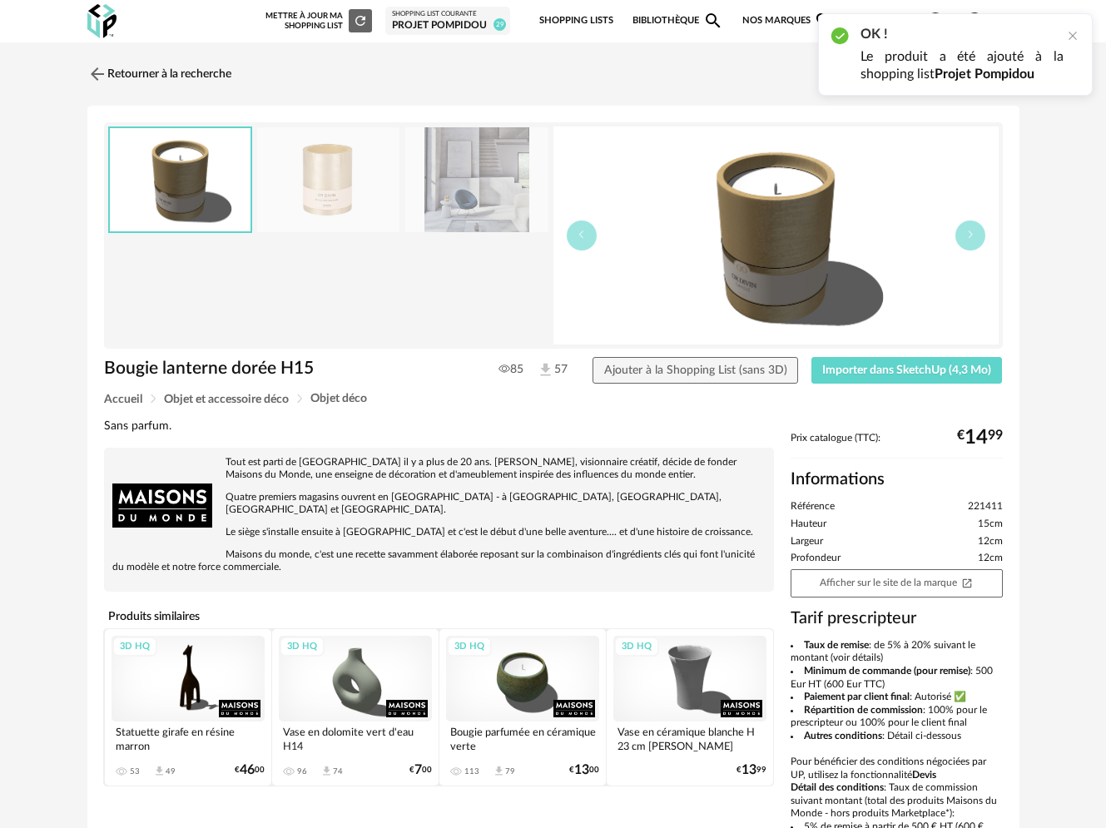
click at [134, 73] on link "Retourner à la recherche" at bounding box center [159, 74] width 144 height 37
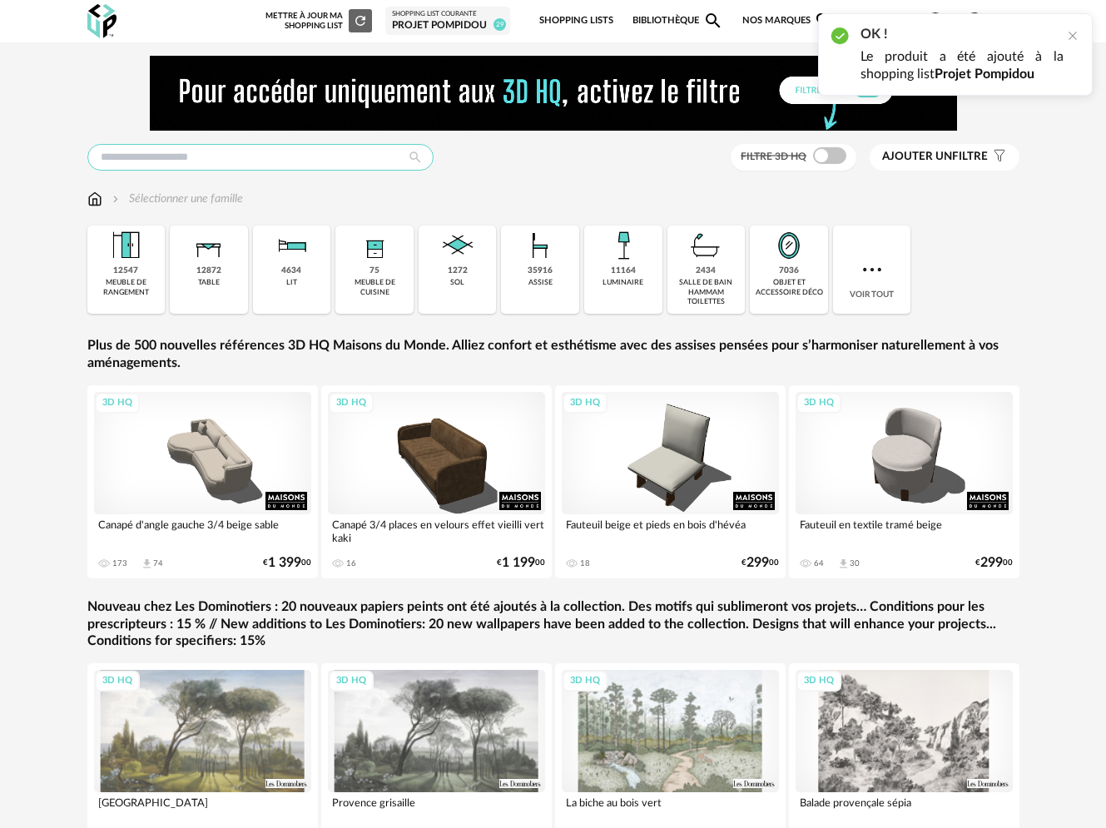
click at [216, 166] on input "text" at bounding box center [260, 157] width 346 height 27
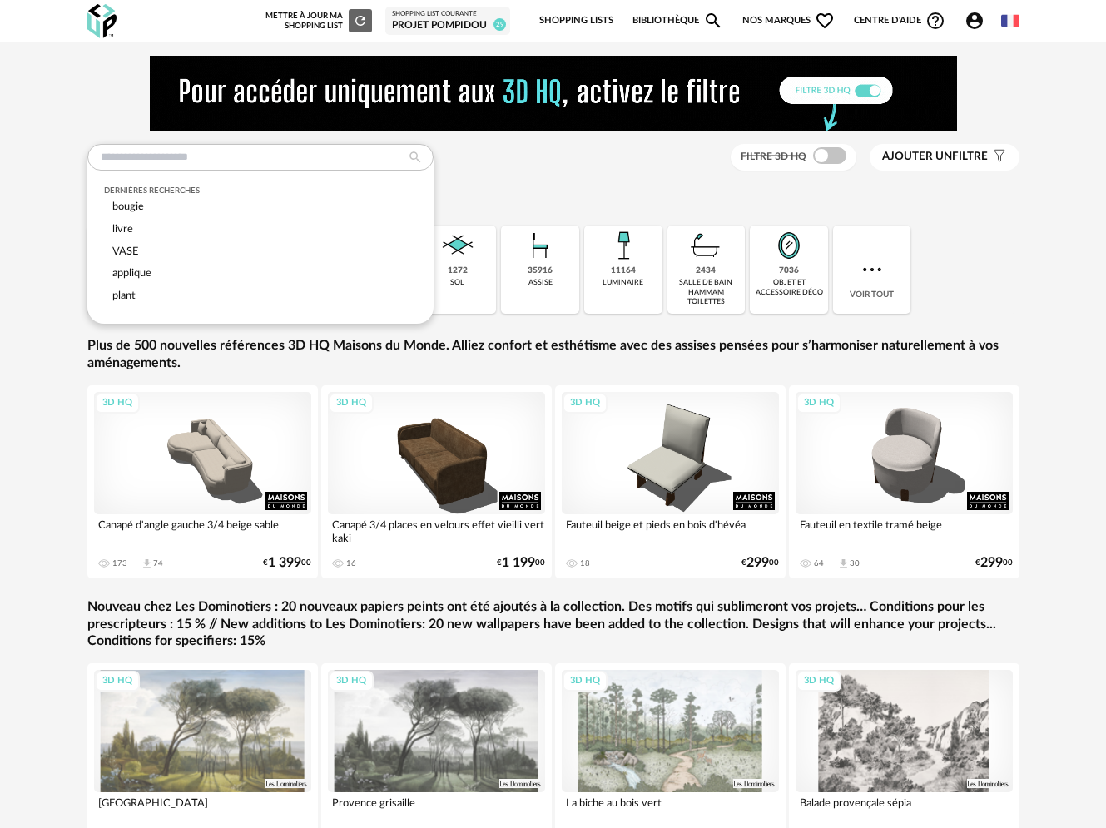
click at [156, 210] on div "bougie" at bounding box center [260, 207] width 313 height 22
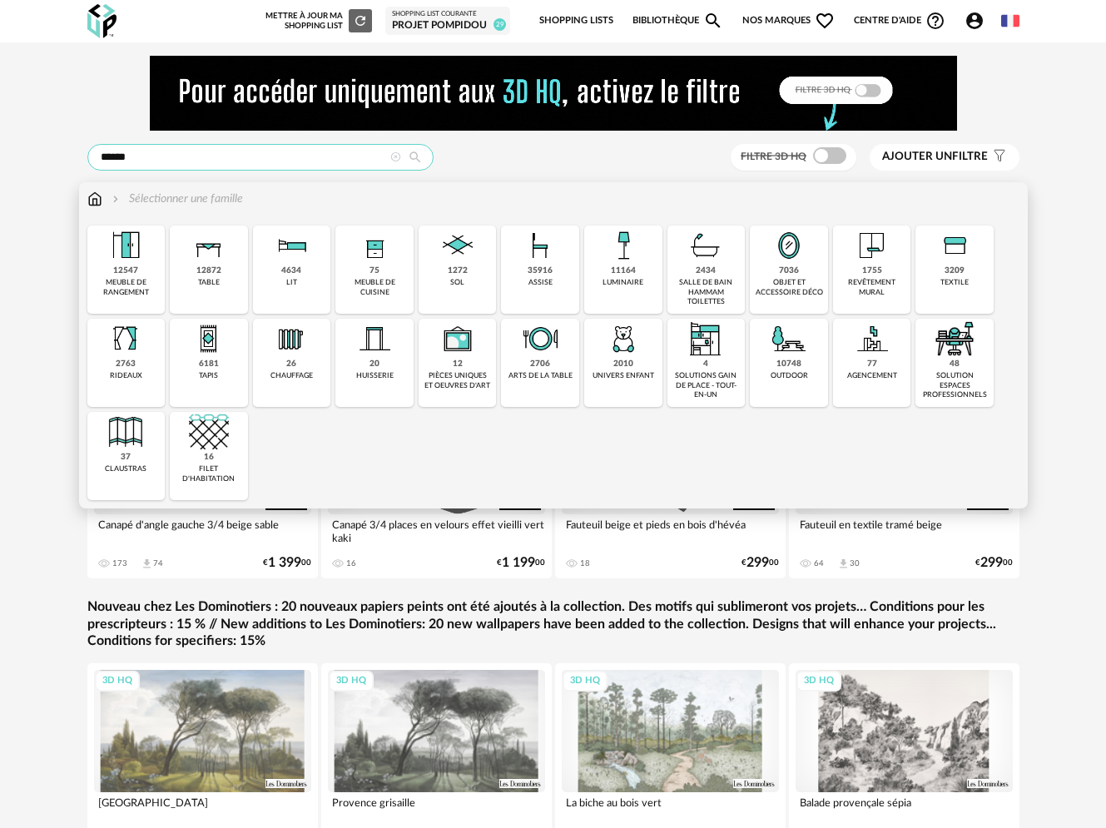
type input "******"
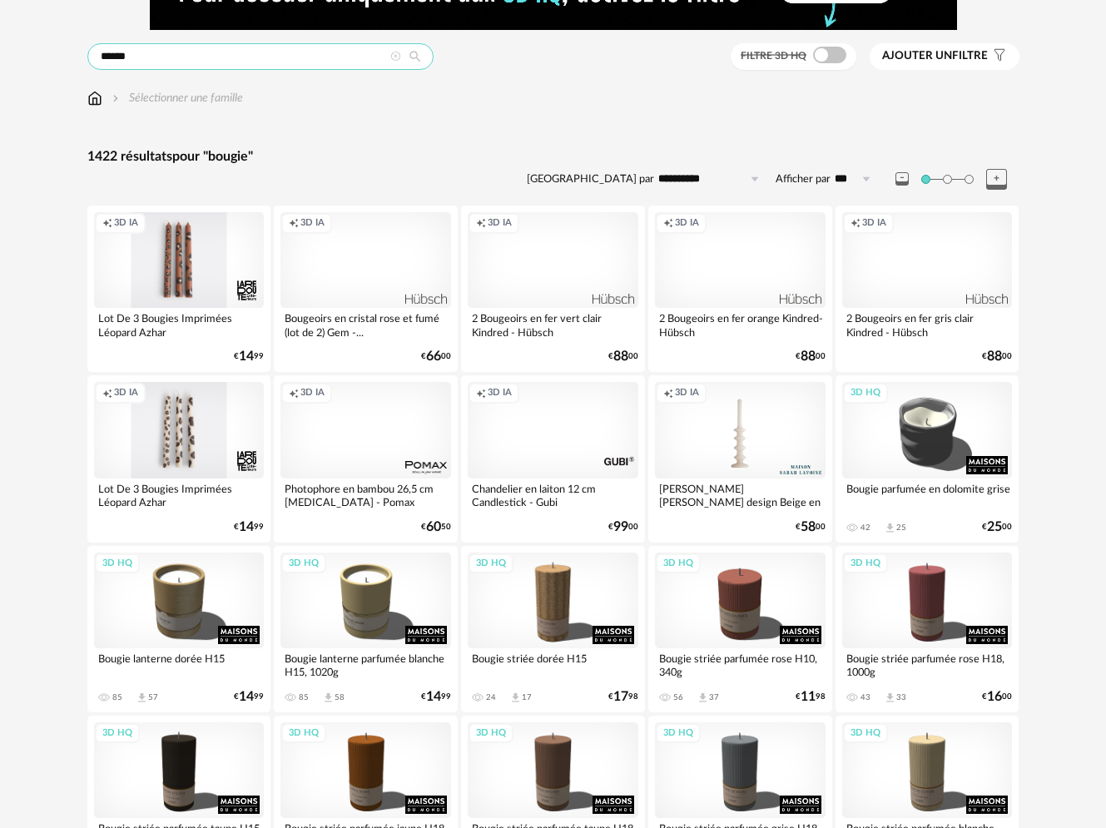
scroll to position [119, 0]
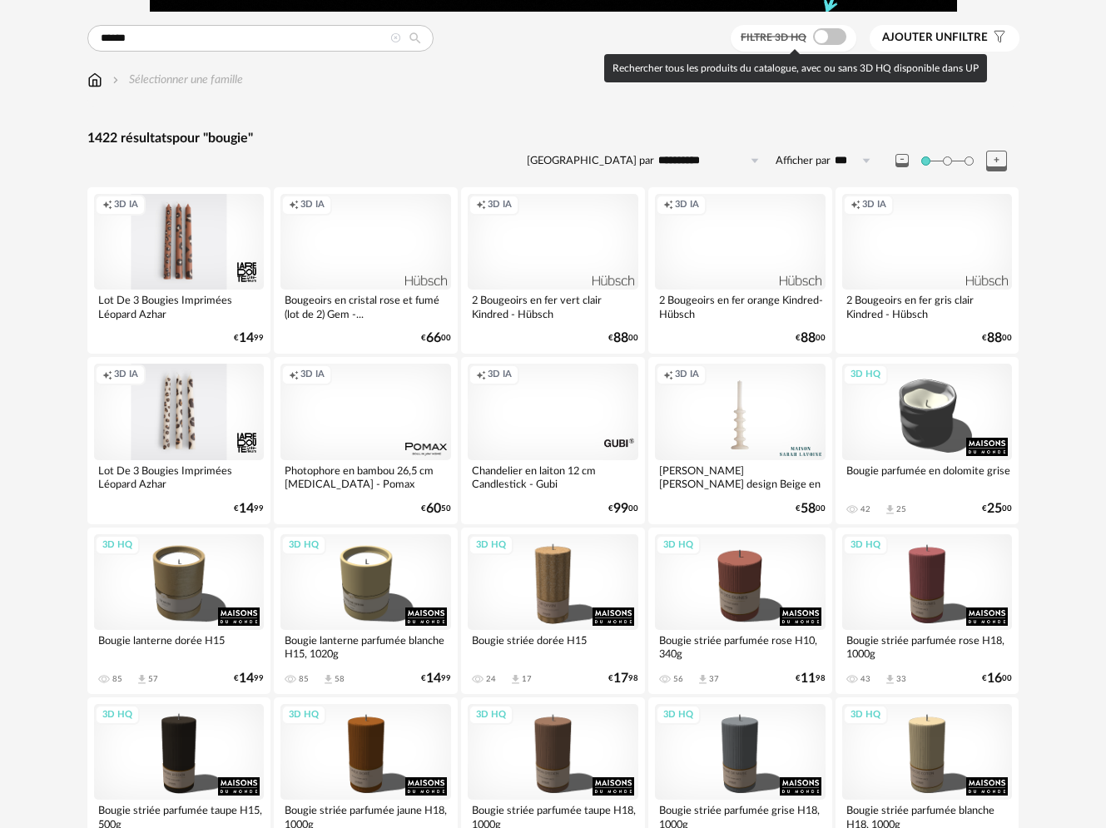
click at [830, 37] on span at bounding box center [829, 36] width 33 height 17
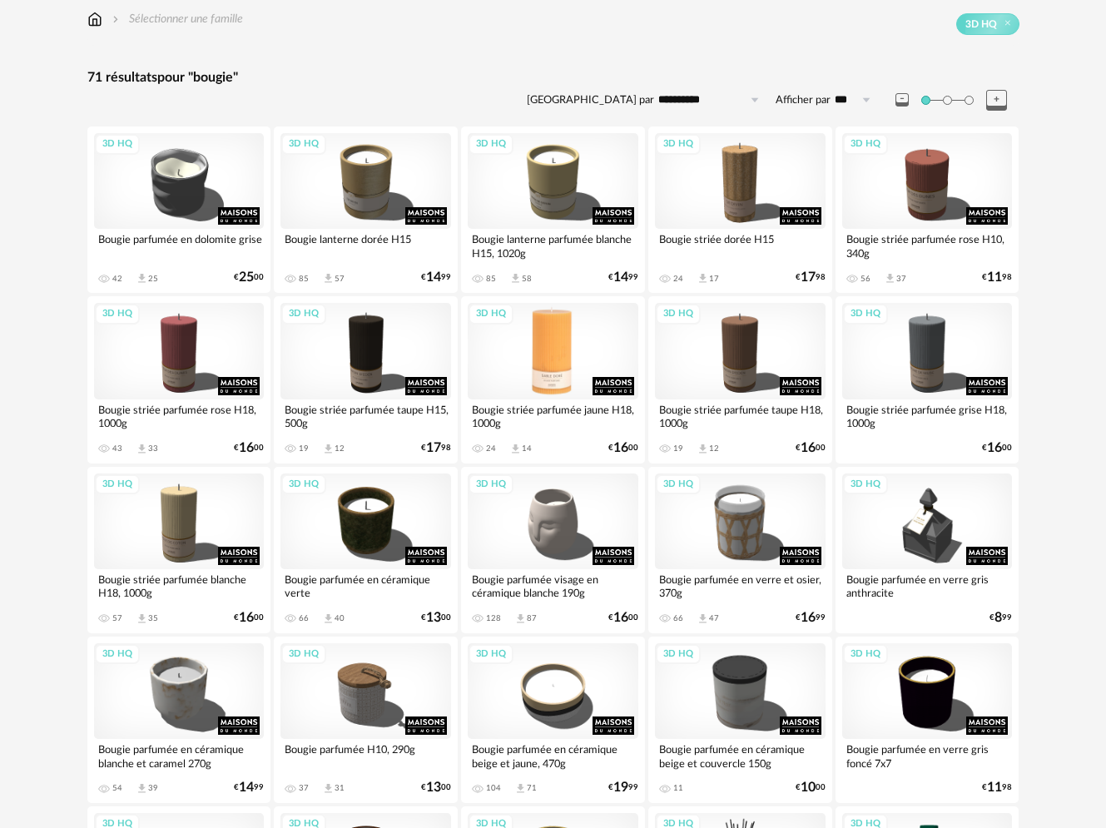
scroll to position [186, 0]
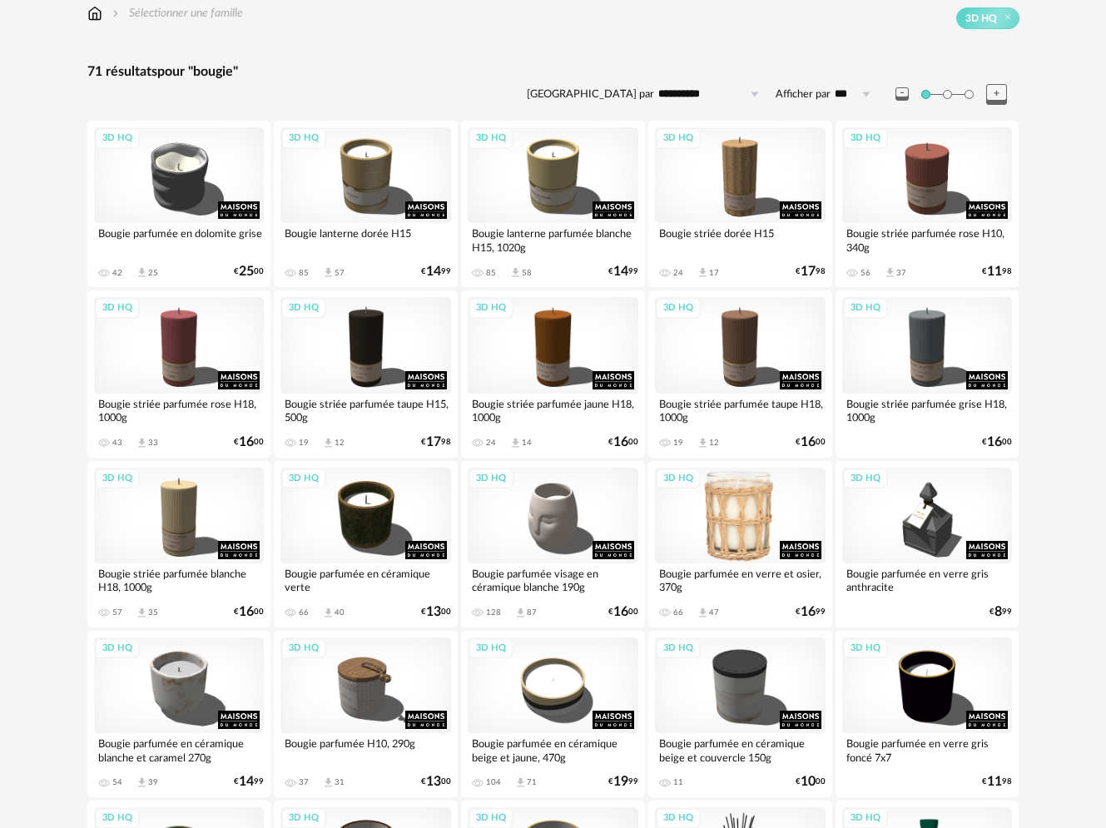
click at [760, 504] on div "3D HQ" at bounding box center [740, 516] width 171 height 96
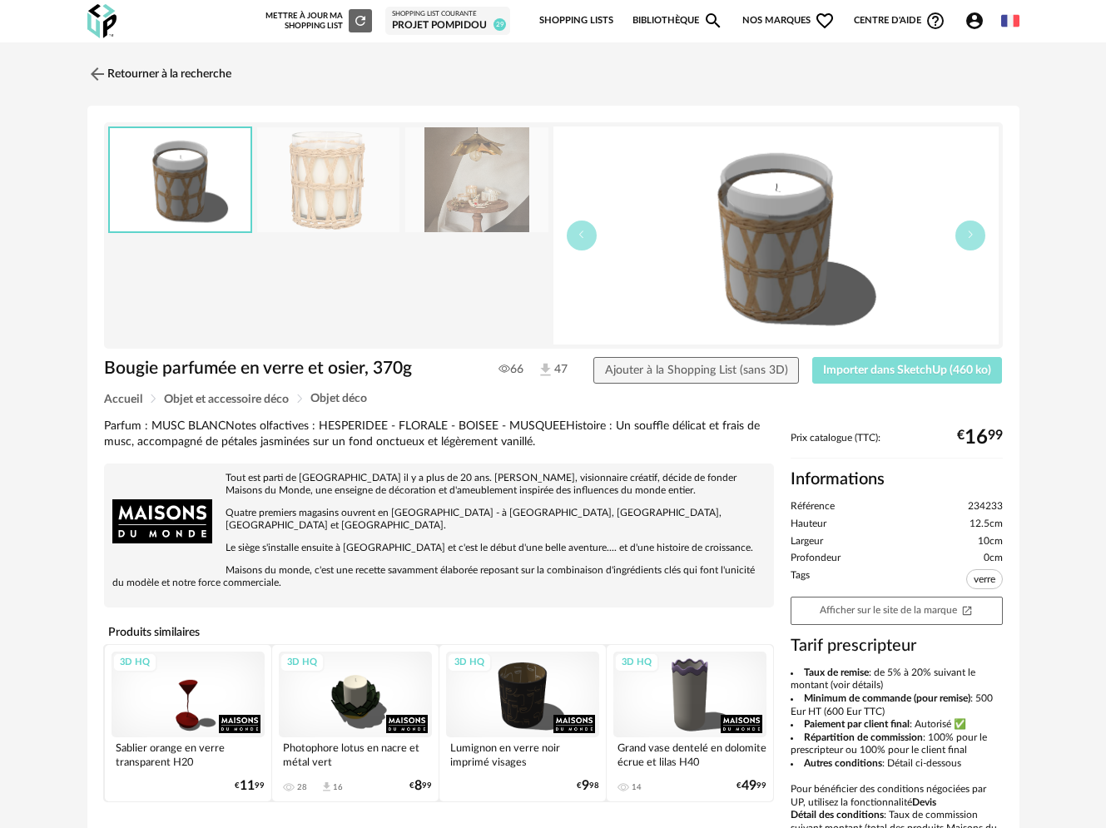
click at [853, 369] on span "Importer dans SketchUp (460 ko)" at bounding box center [907, 370] width 168 height 12
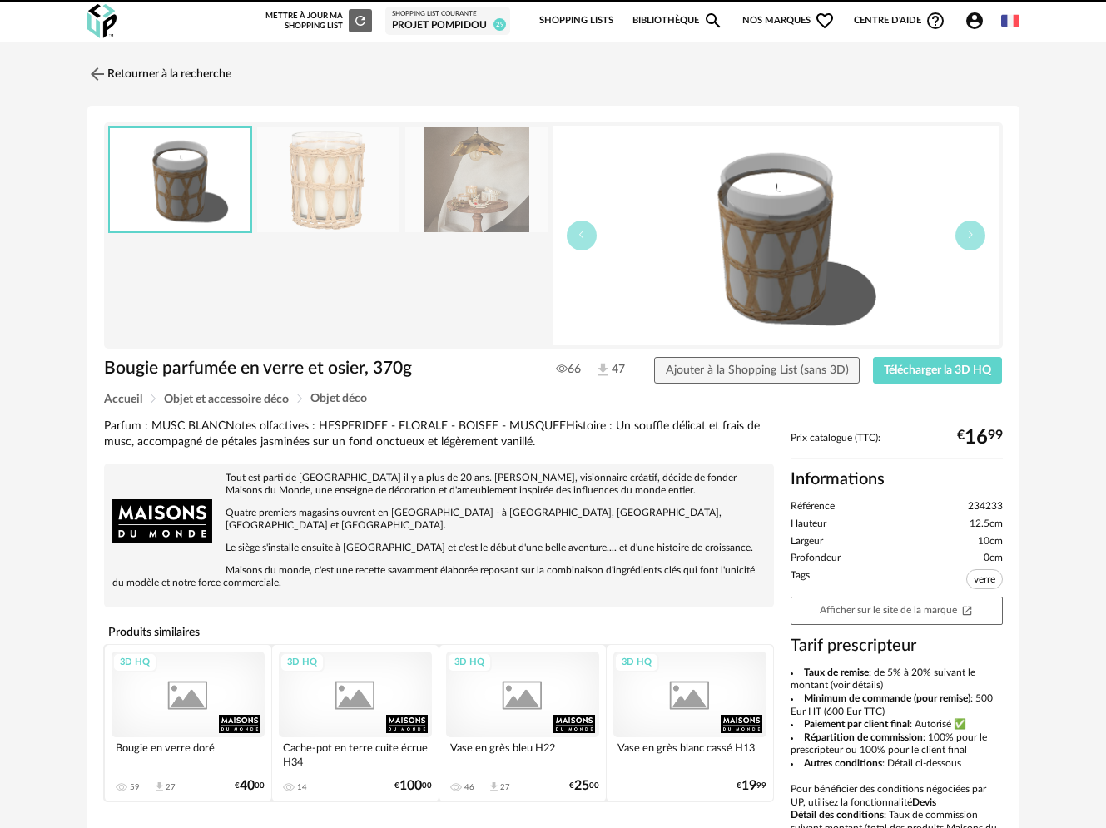
click at [718, 367] on span "Ajouter à la Shopping List (sans 3D)" at bounding box center [757, 370] width 183 height 12
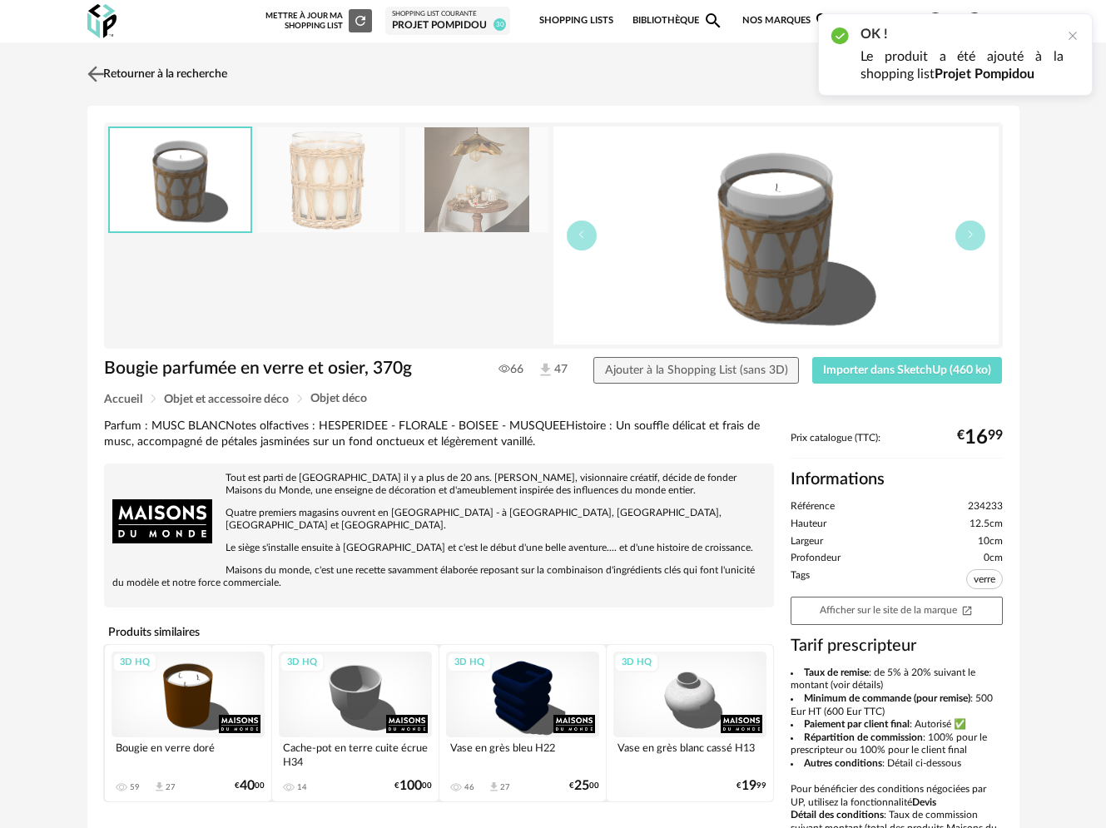
click at [107, 69] on link "Retourner à la recherche" at bounding box center [155, 74] width 144 height 37
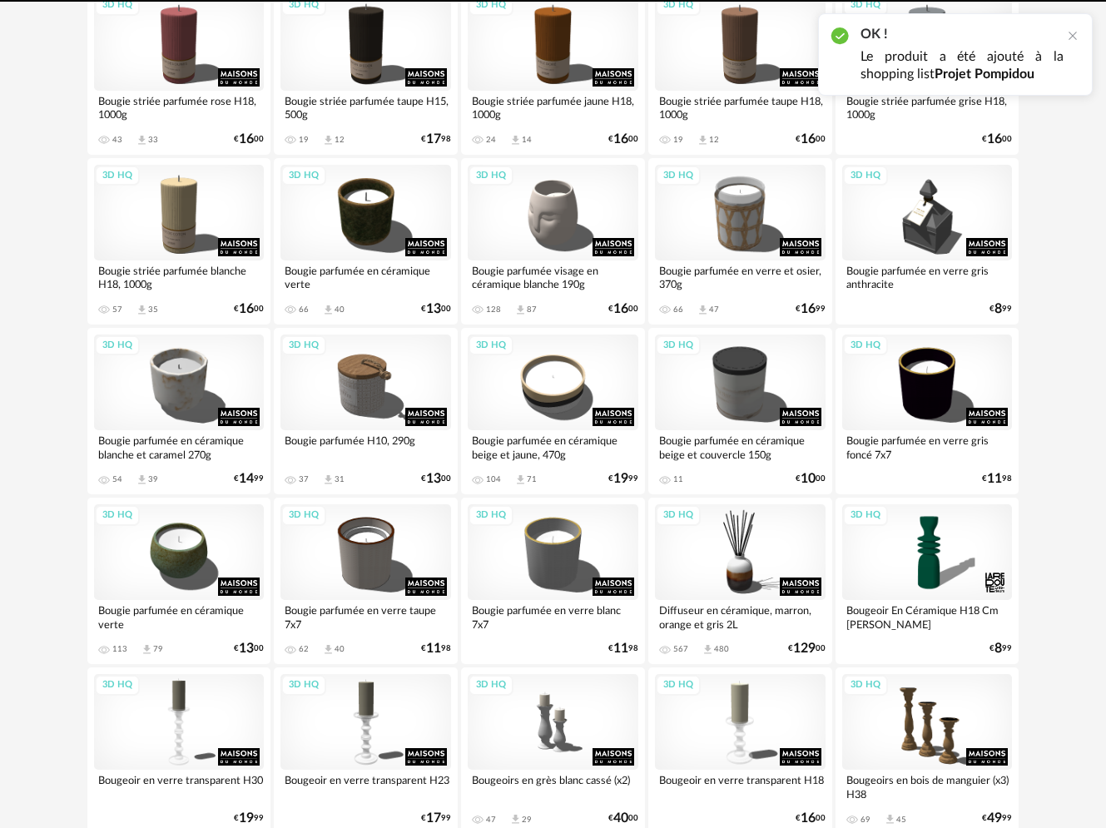
scroll to position [582, 0]
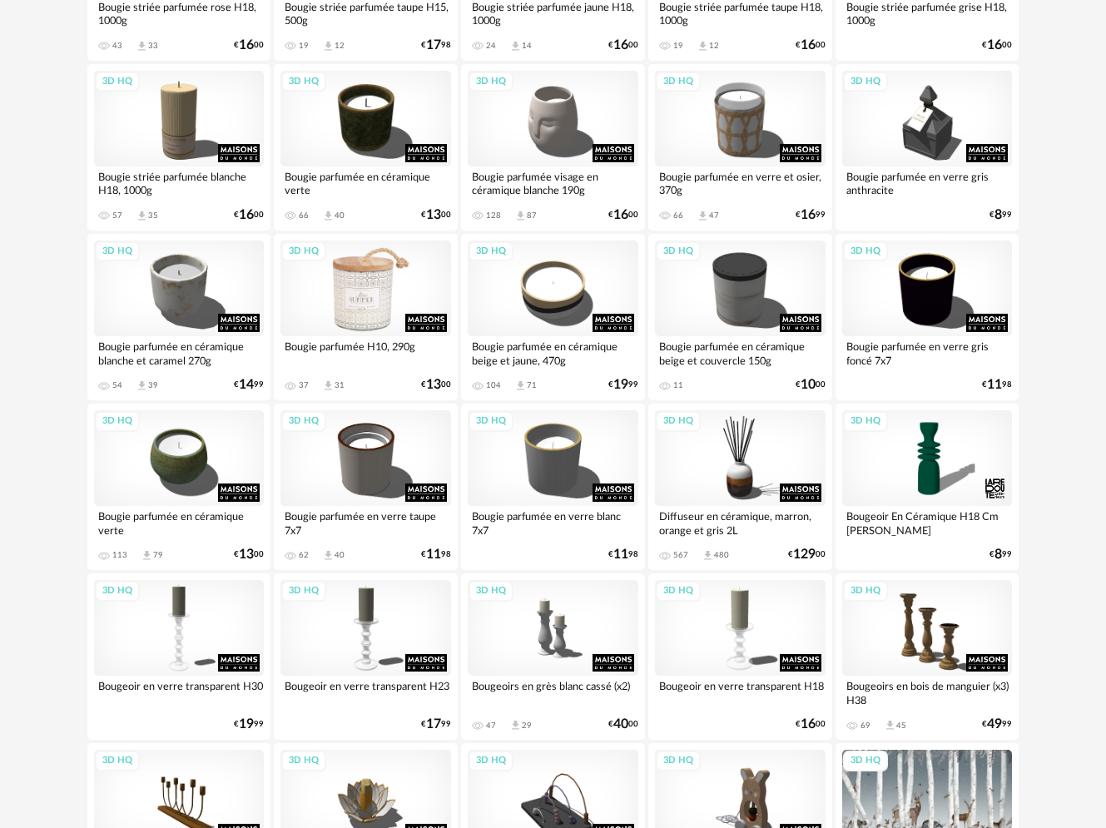
click at [357, 291] on div "3D HQ" at bounding box center [365, 288] width 171 height 96
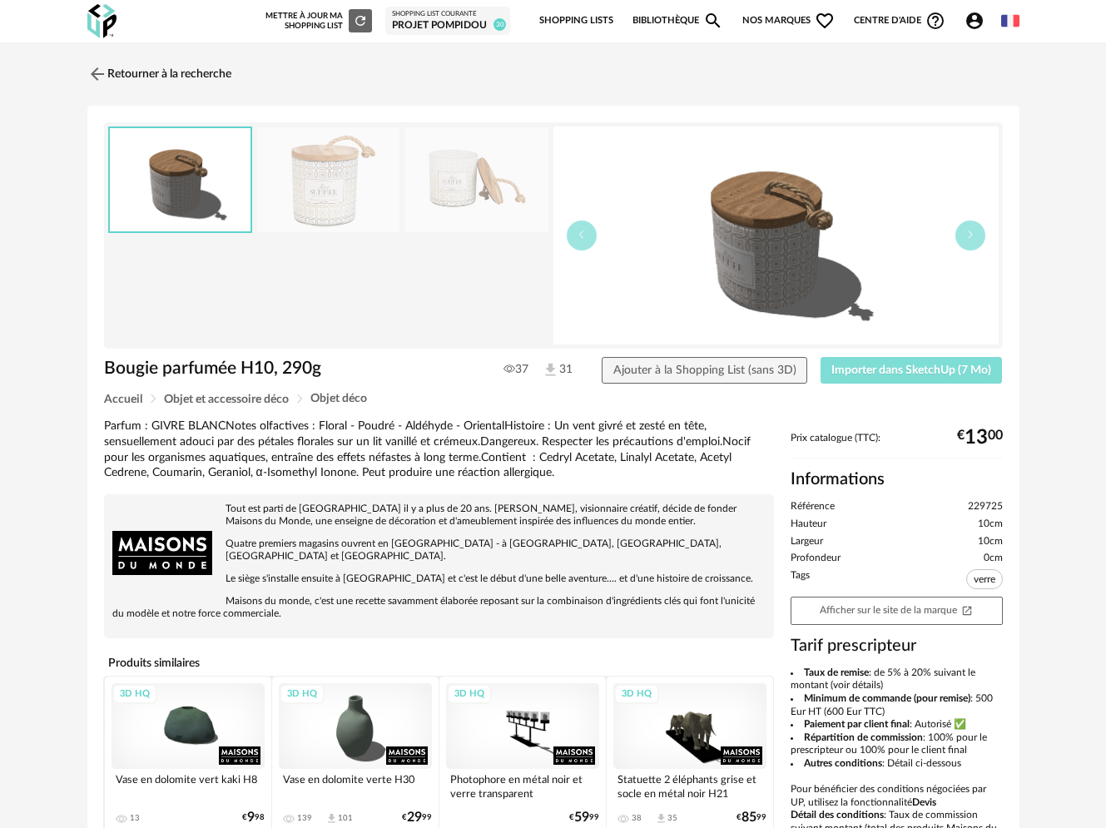
click at [911, 367] on span "Importer dans SketchUp (7 Mo)" at bounding box center [911, 370] width 160 height 12
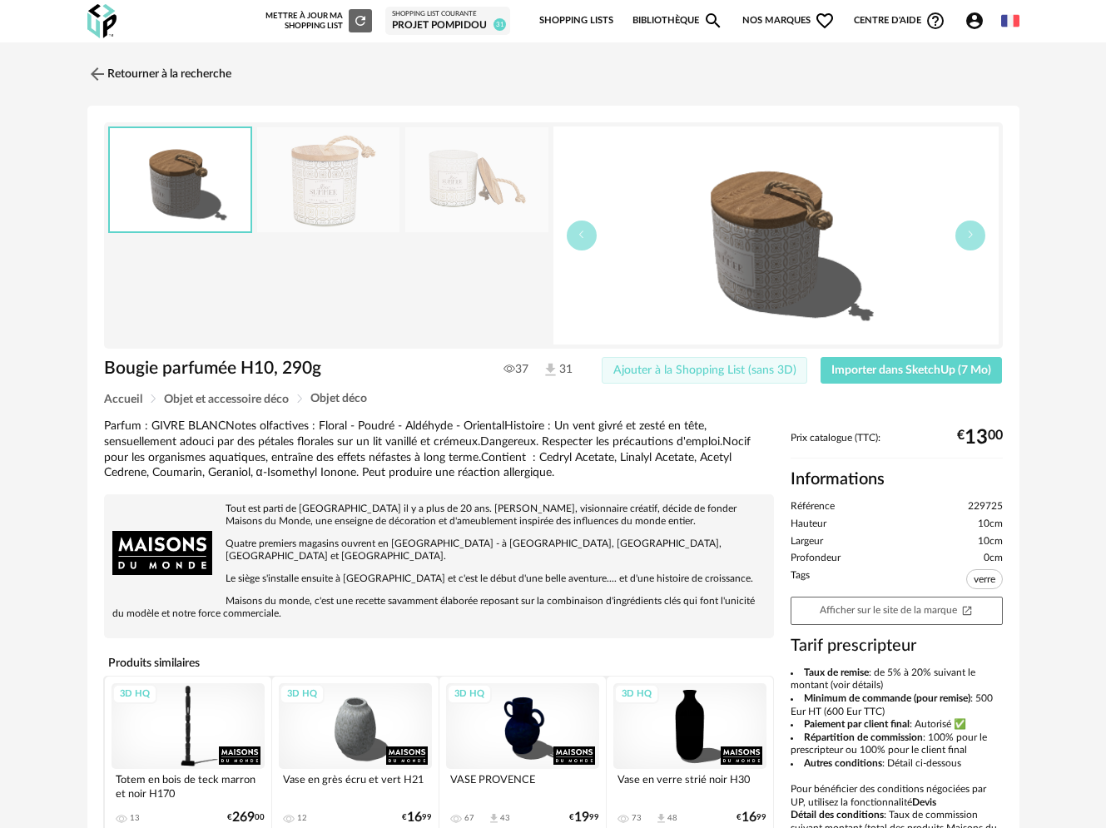
click at [667, 374] on span "Ajouter à la Shopping List (sans 3D)" at bounding box center [704, 370] width 183 height 12
click at [163, 72] on link "Retourner à la recherche" at bounding box center [155, 74] width 144 height 37
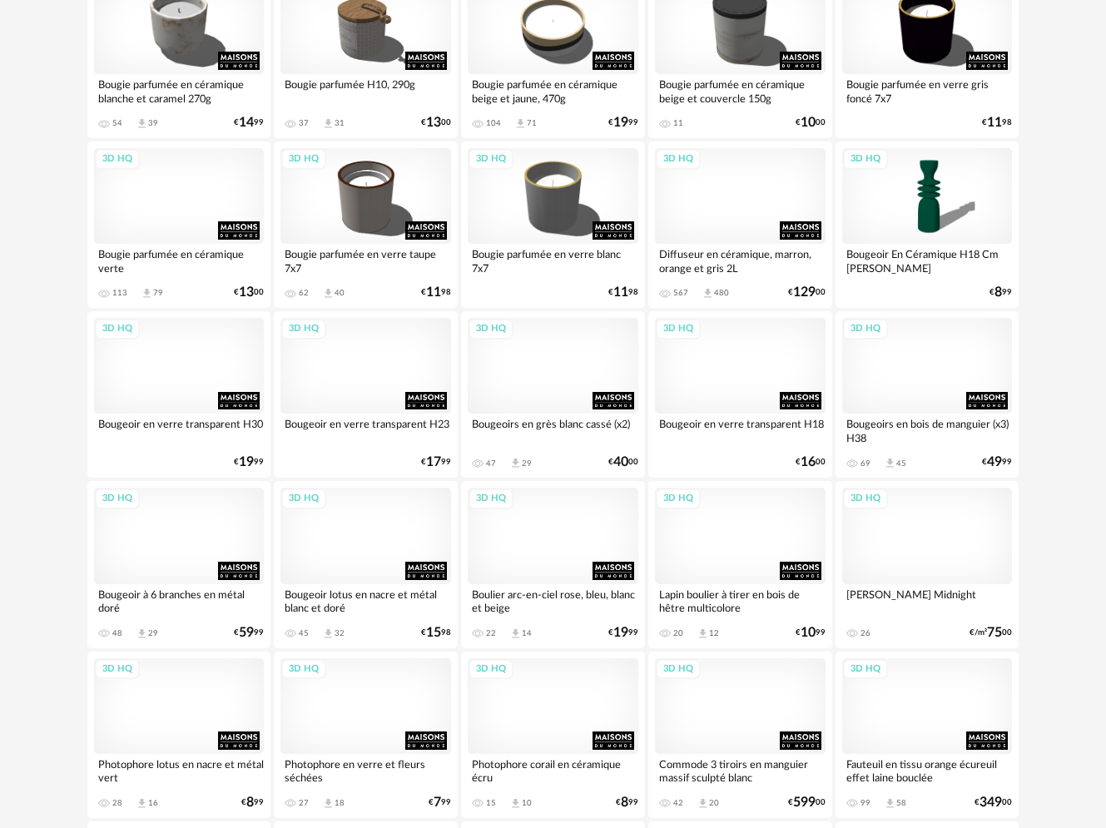
scroll to position [853, 0]
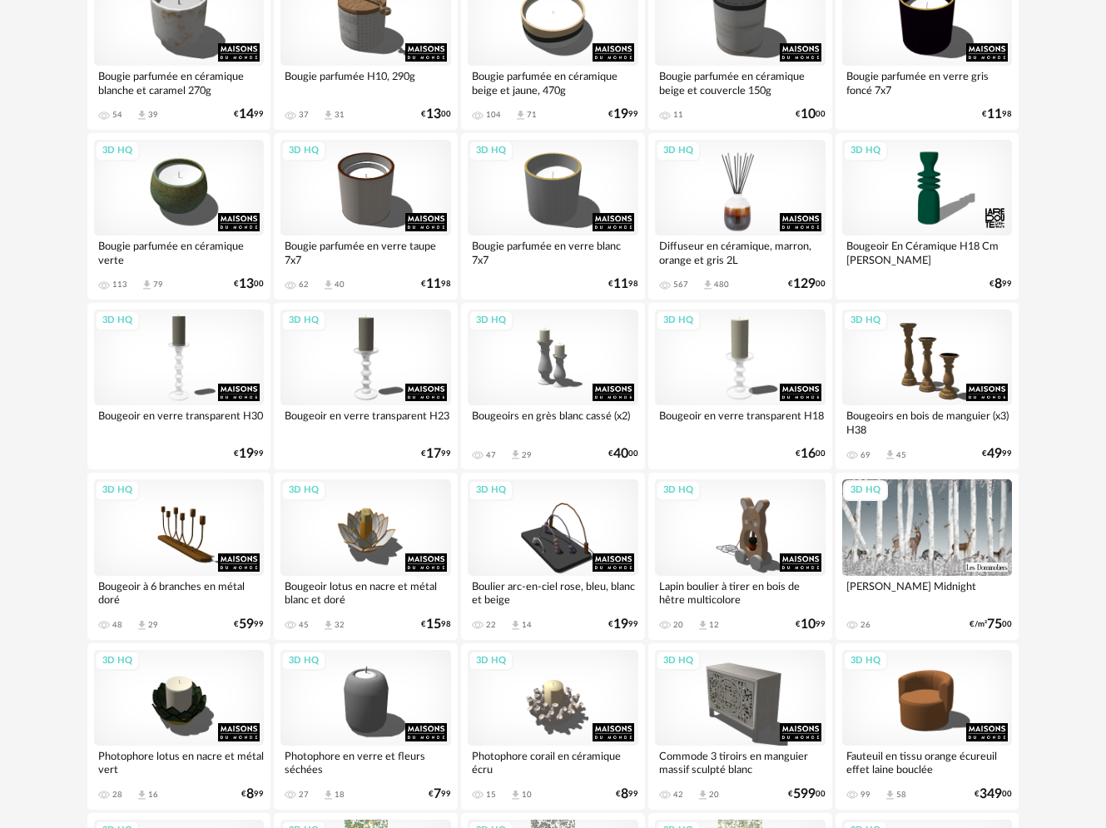
click at [731, 206] on div "3D HQ" at bounding box center [740, 188] width 171 height 96
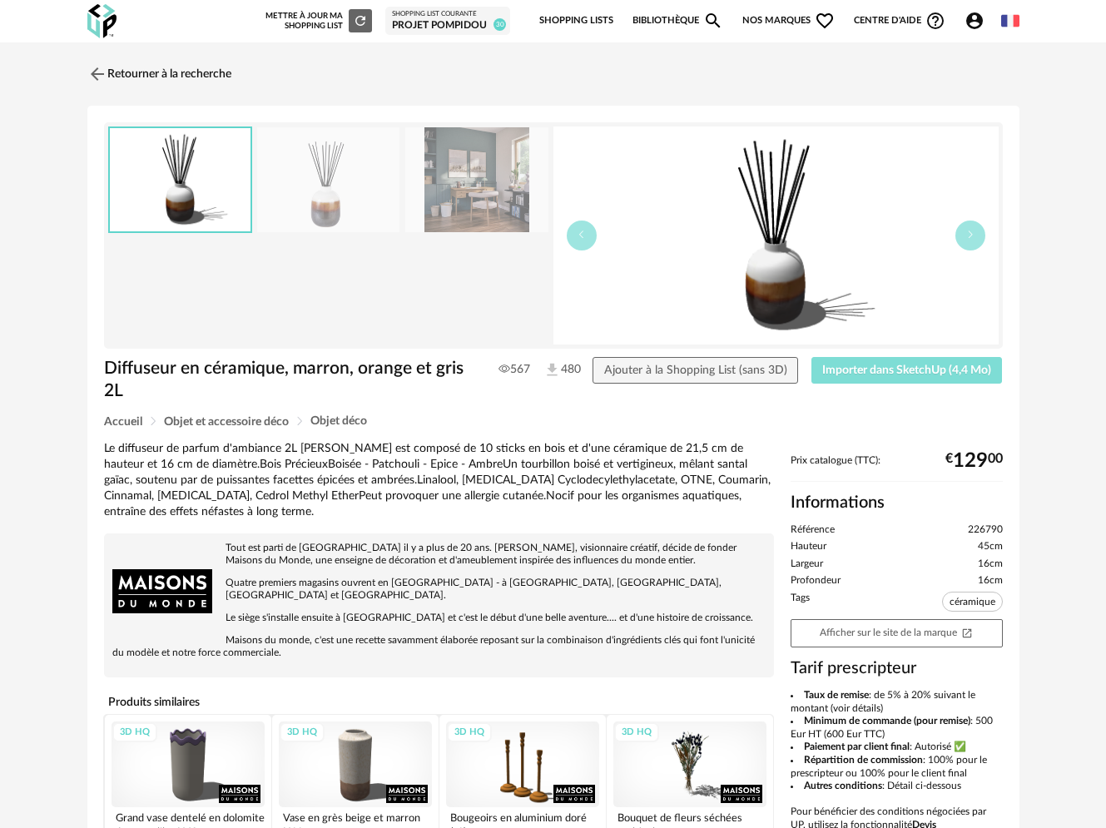
click at [865, 365] on span "Importer dans SketchUp (4,4 Mo)" at bounding box center [906, 370] width 169 height 12
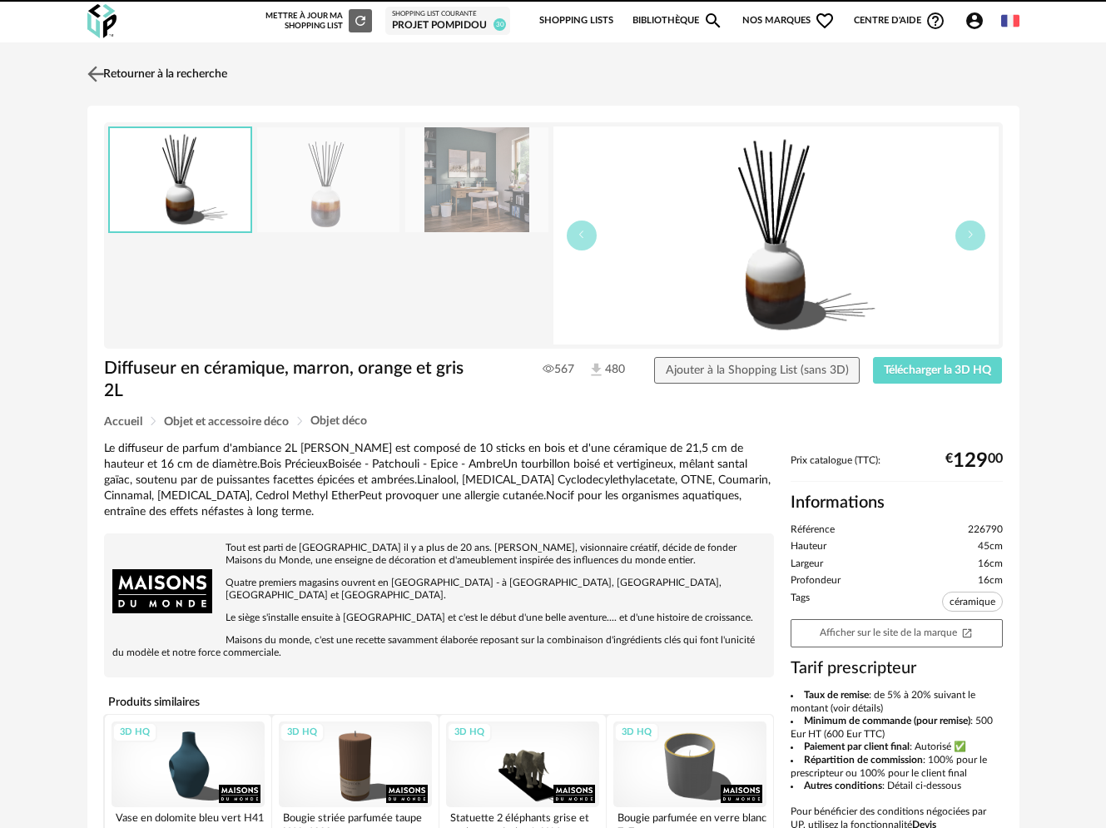
click at [178, 71] on link "Retourner à la recherche" at bounding box center [155, 74] width 144 height 37
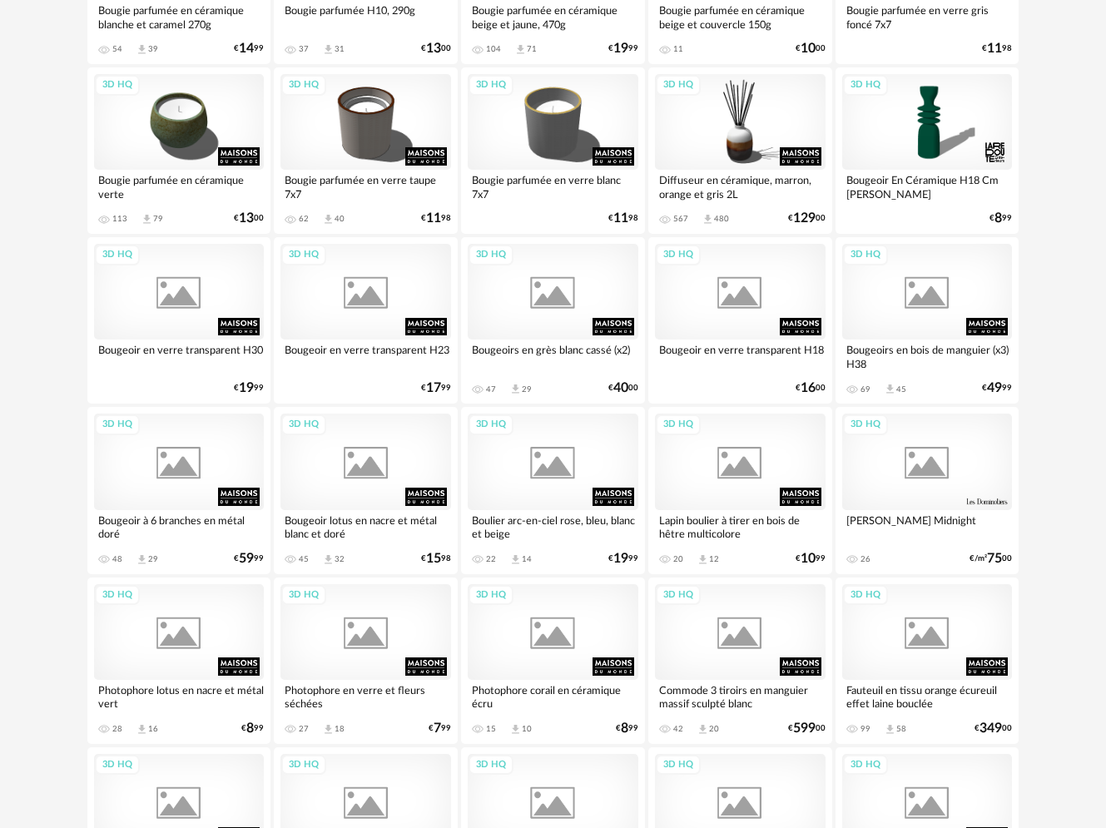
scroll to position [923, 0]
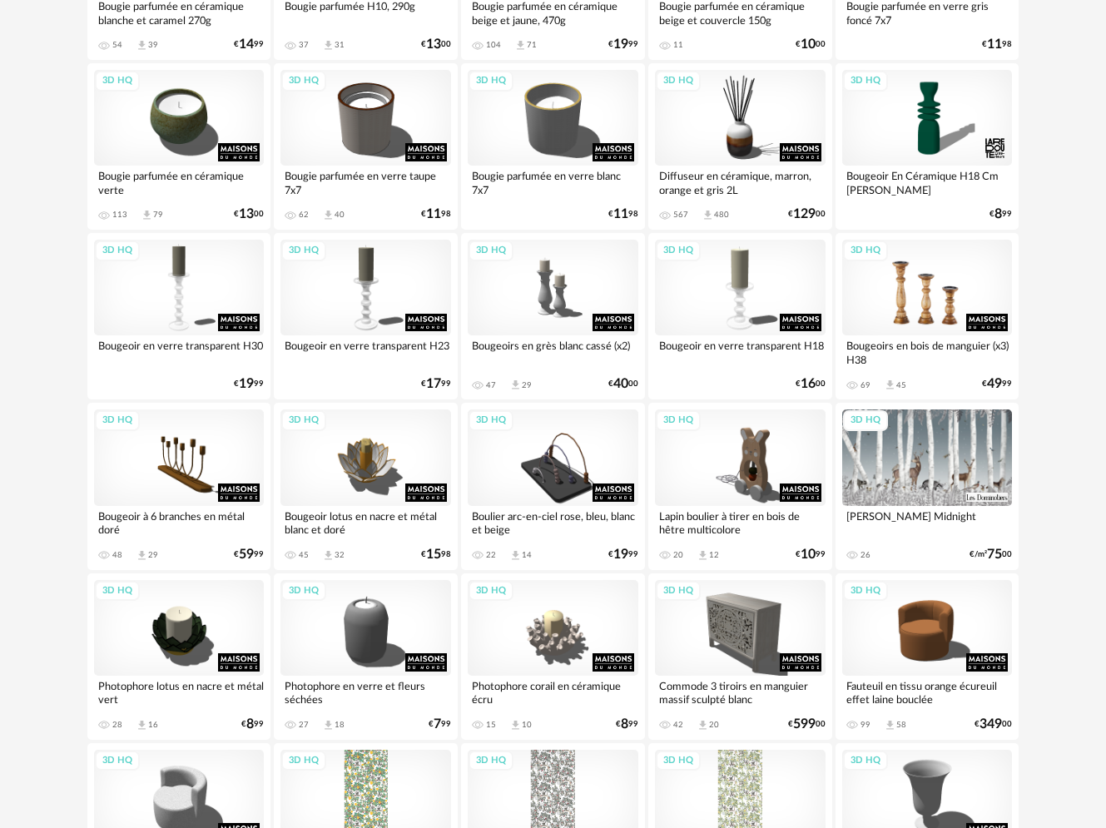
click at [934, 311] on div "3D HQ" at bounding box center [927, 288] width 171 height 96
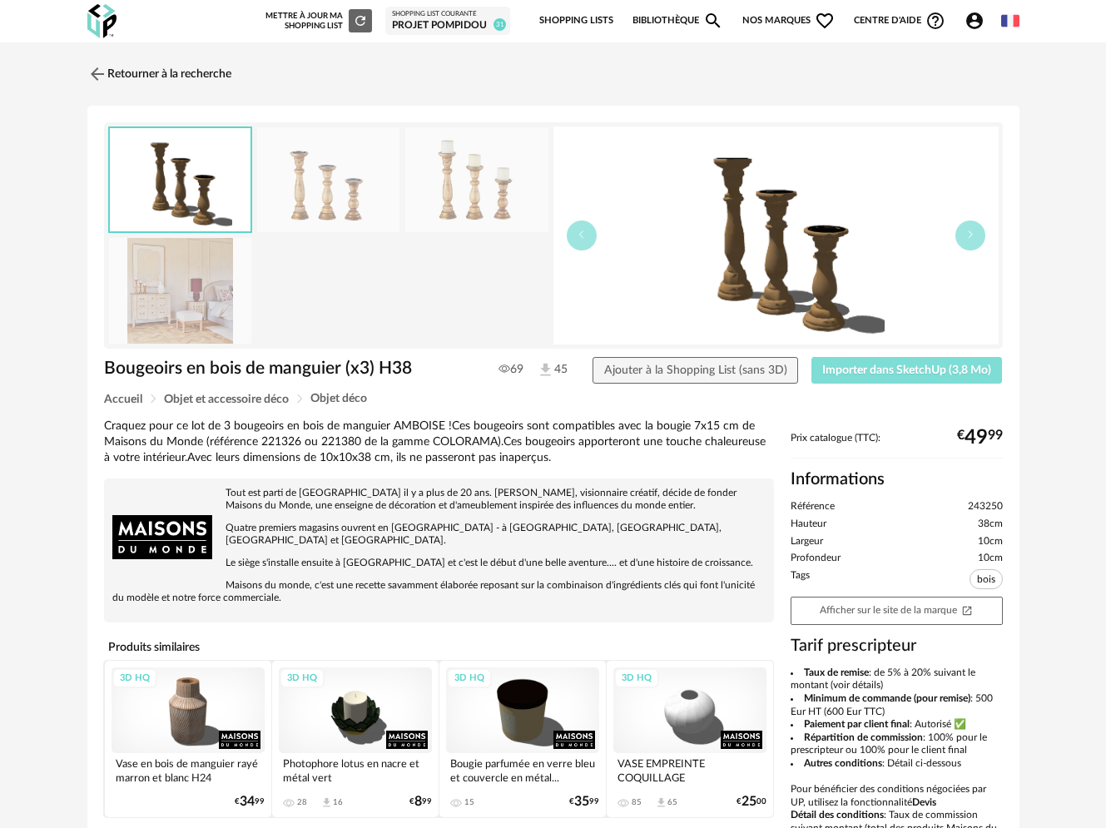
click at [904, 372] on span "Importer dans SketchUp (3,8 Mo)" at bounding box center [906, 370] width 169 height 12
